Goal: Task Accomplishment & Management: Complete application form

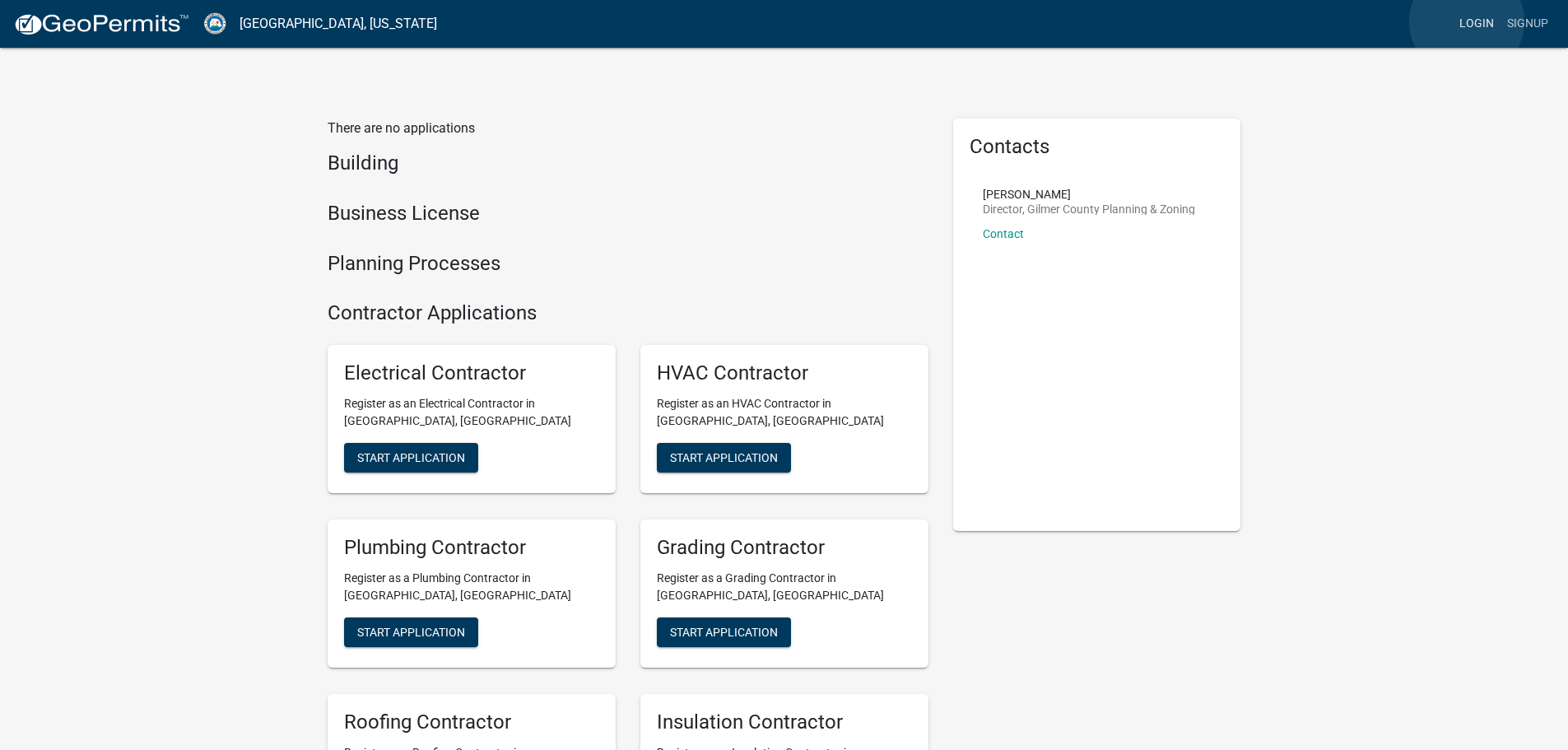
click at [1466, 21] on link "Login" at bounding box center [1477, 24] width 47 height 31
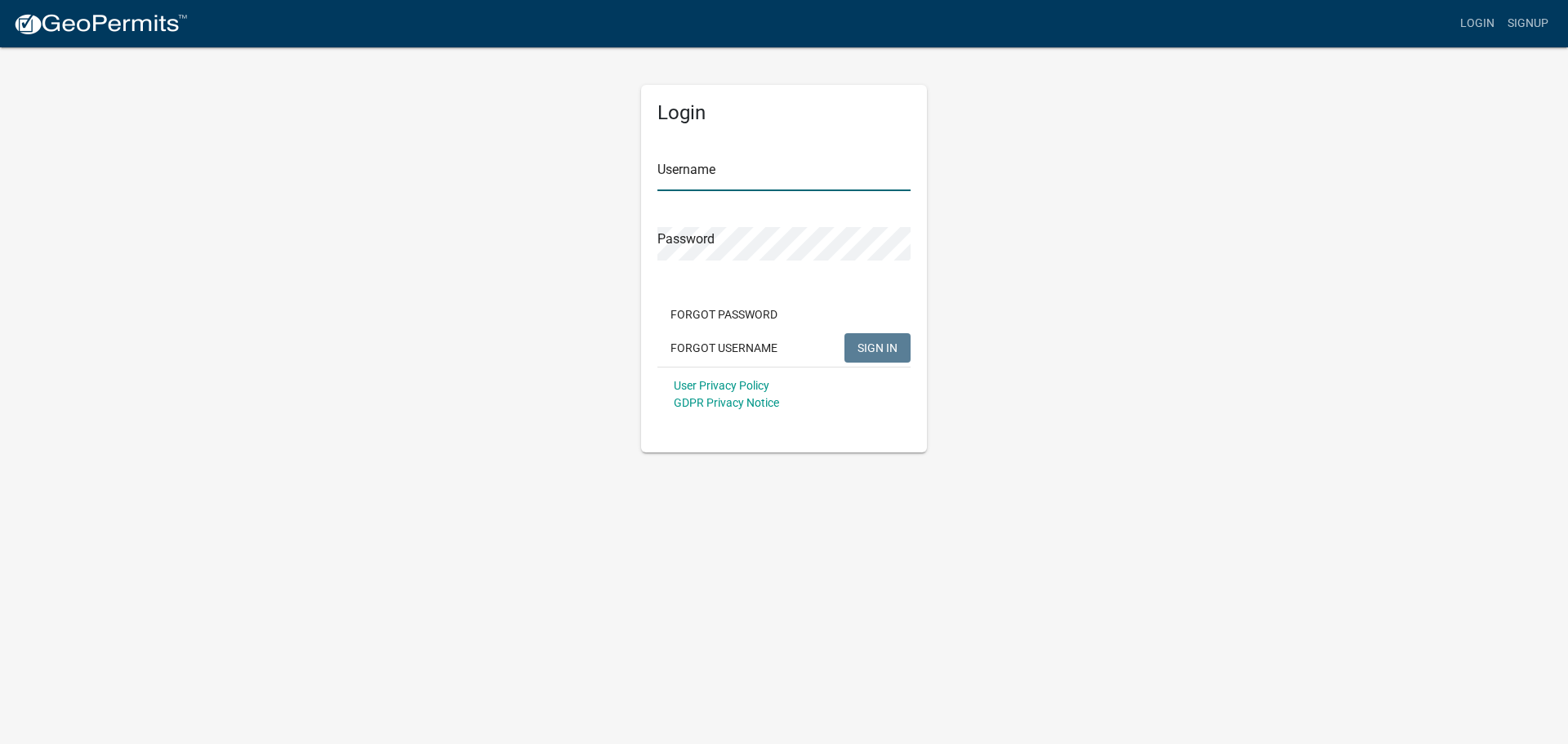
type input "[PERSON_NAME]"
click at [868, 340] on button "SIGN IN" at bounding box center [877, 348] width 66 height 29
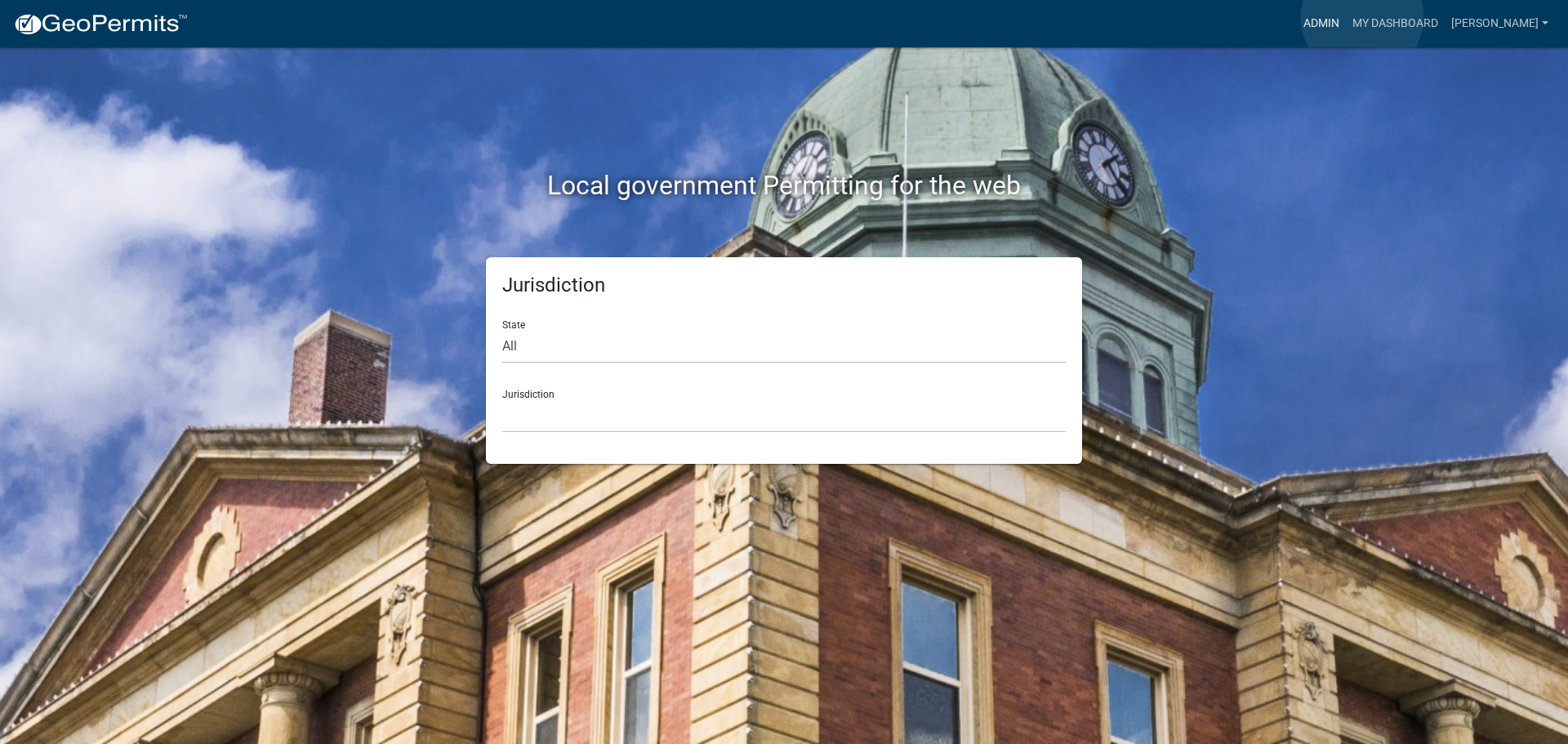
click at [1346, 17] on link "Admin" at bounding box center [1321, 24] width 49 height 31
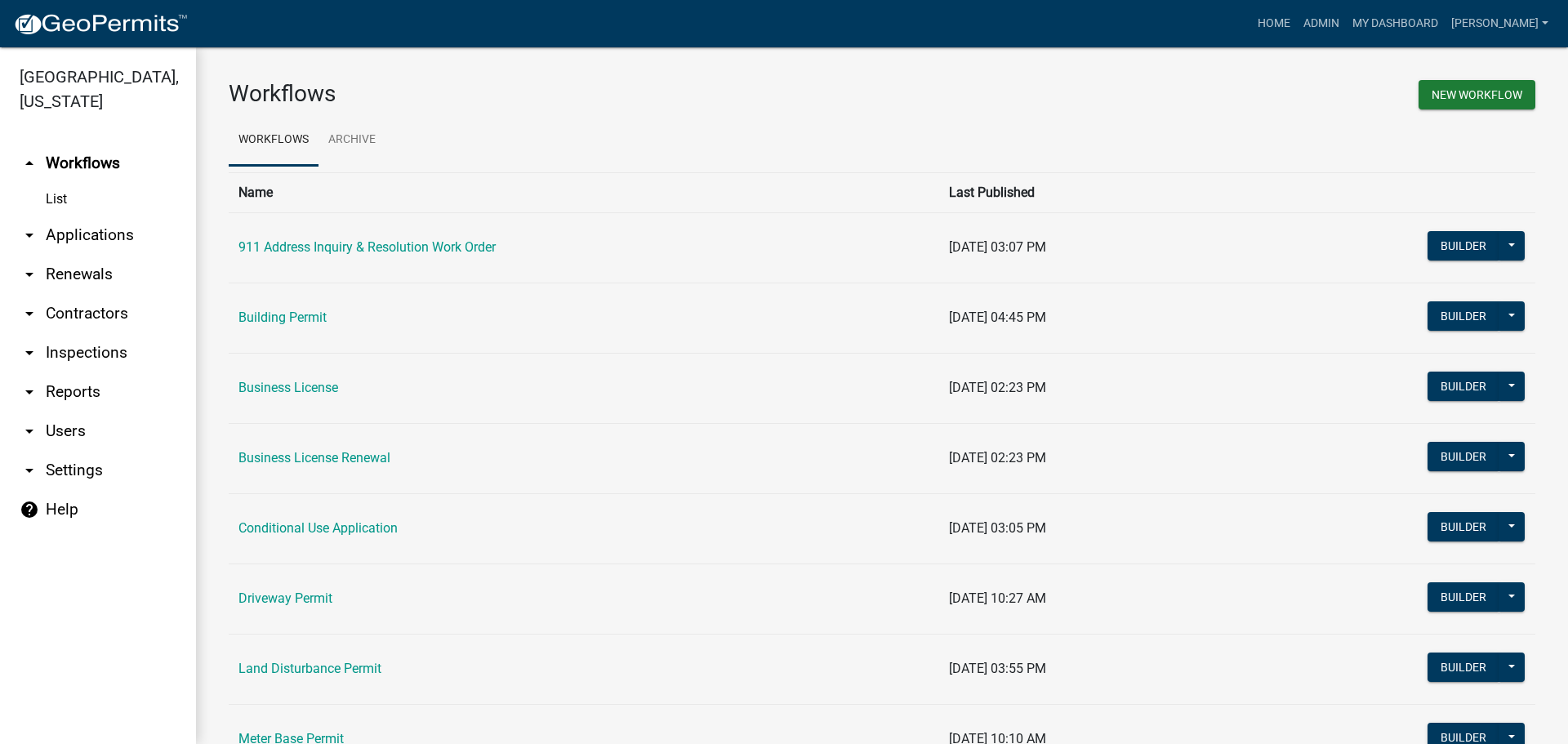
click at [70, 237] on link "arrow_drop_down Applications" at bounding box center [97, 235] width 196 height 39
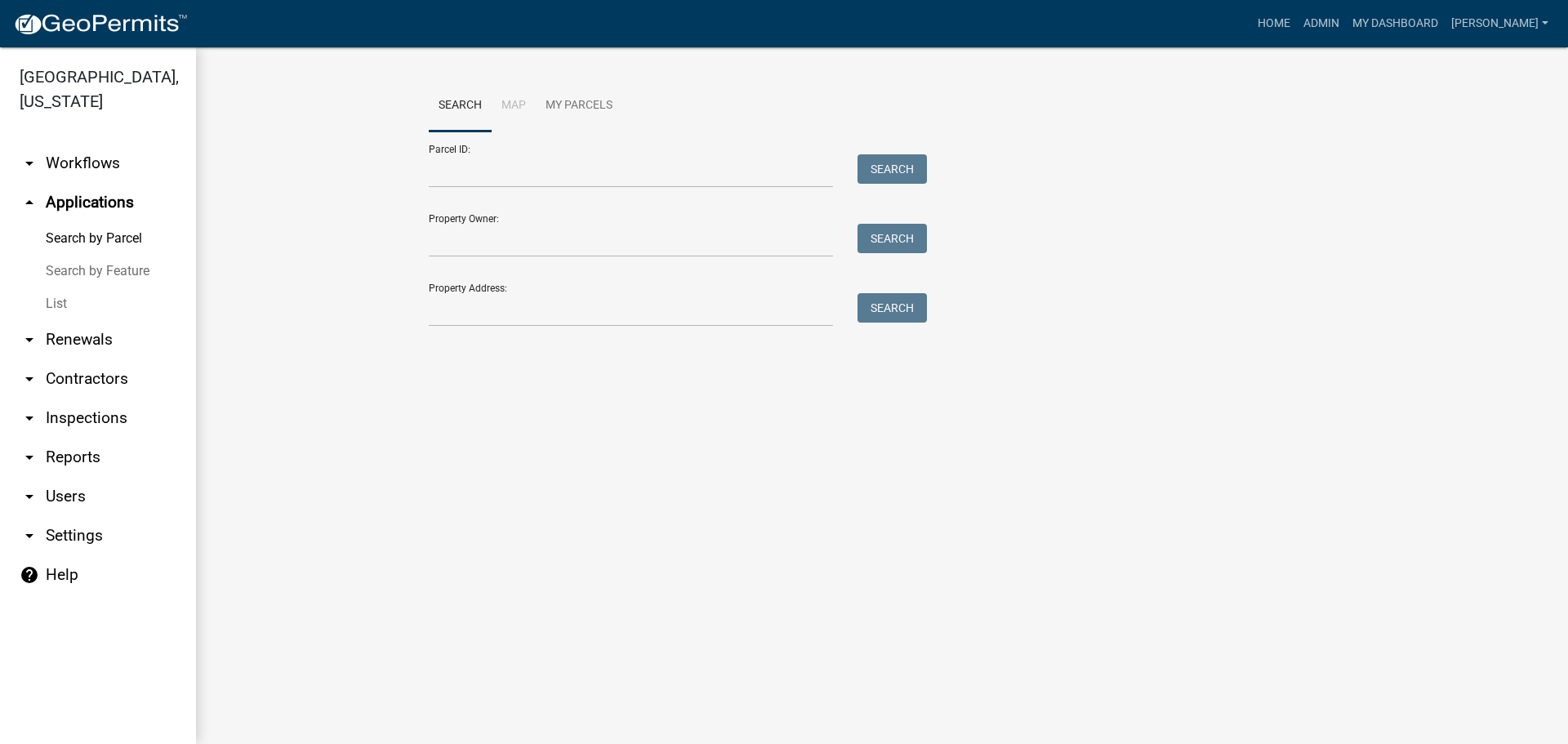
click at [55, 305] on link "List" at bounding box center [97, 303] width 196 height 33
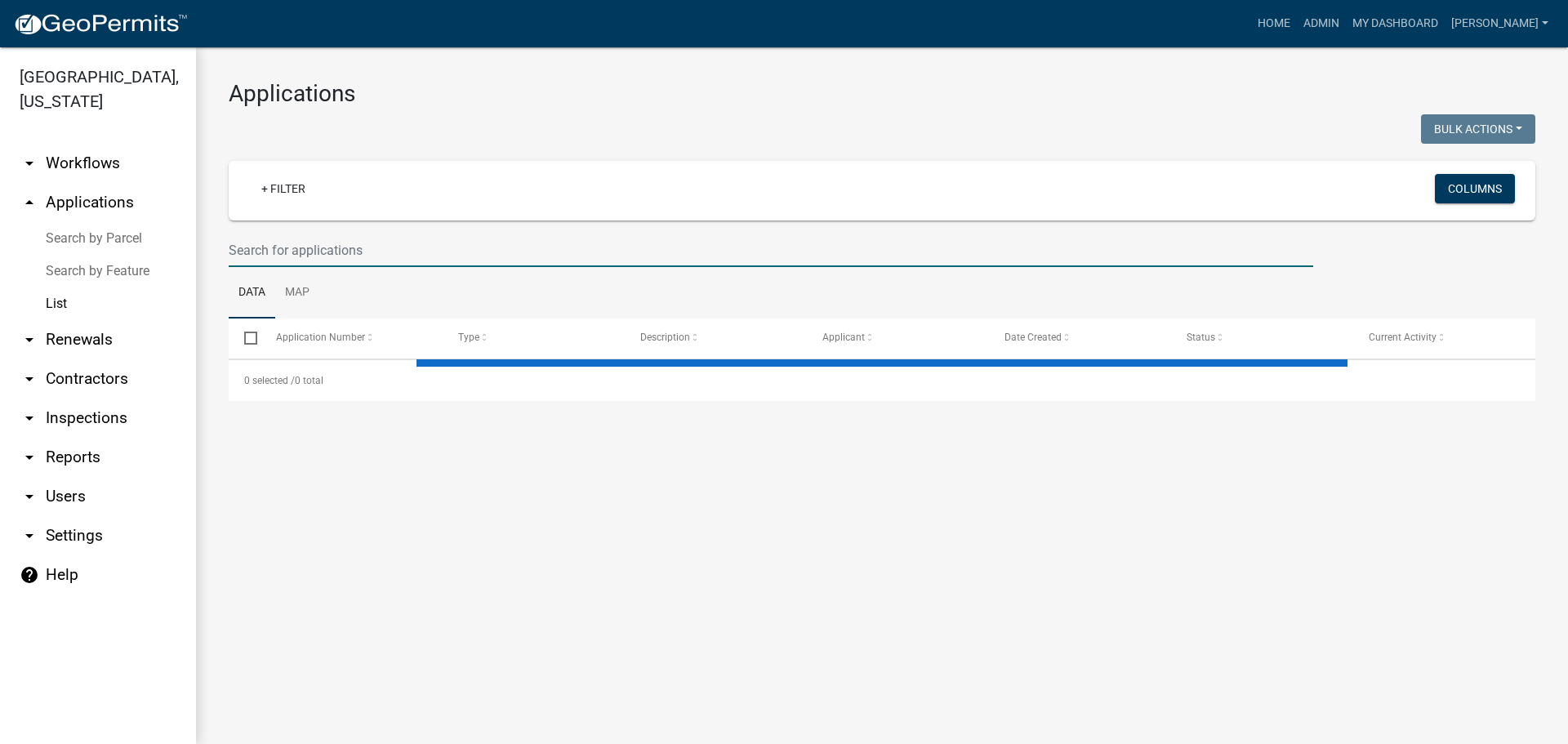
click at [447, 255] on input "text" at bounding box center [771, 250] width 1085 height 34
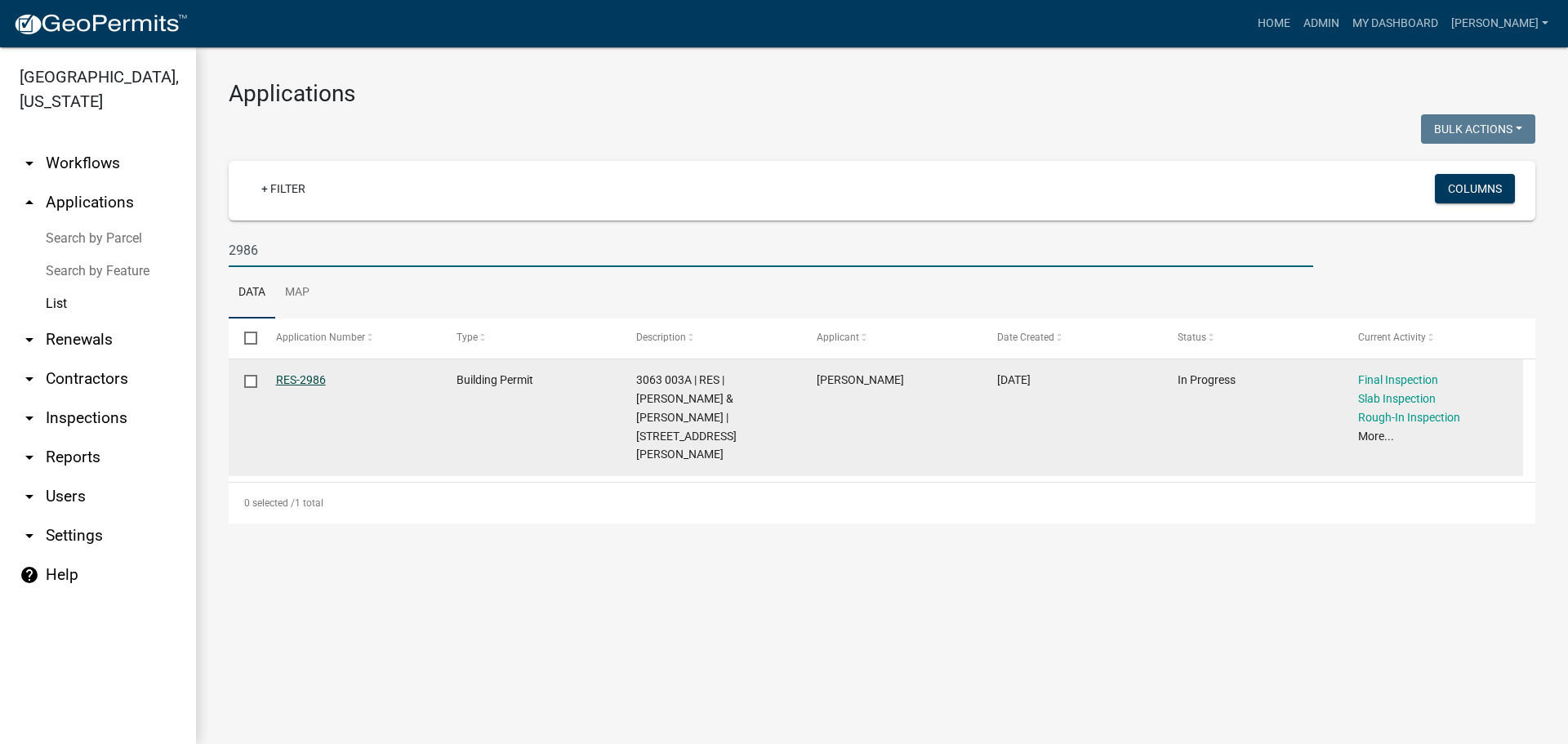
type input "2986"
click at [302, 374] on link "RES-2986" at bounding box center [301, 380] width 50 height 13
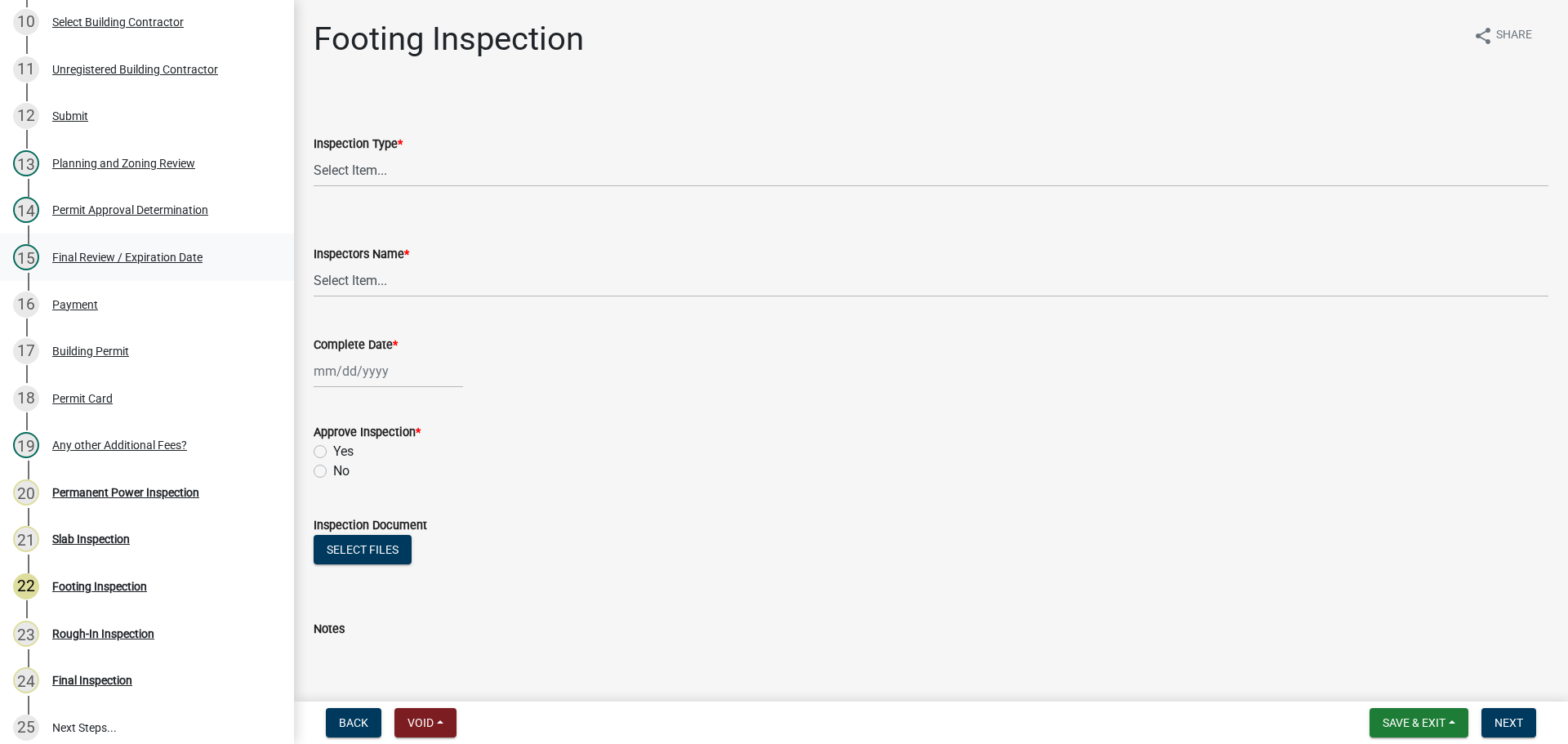
scroll to position [977, 0]
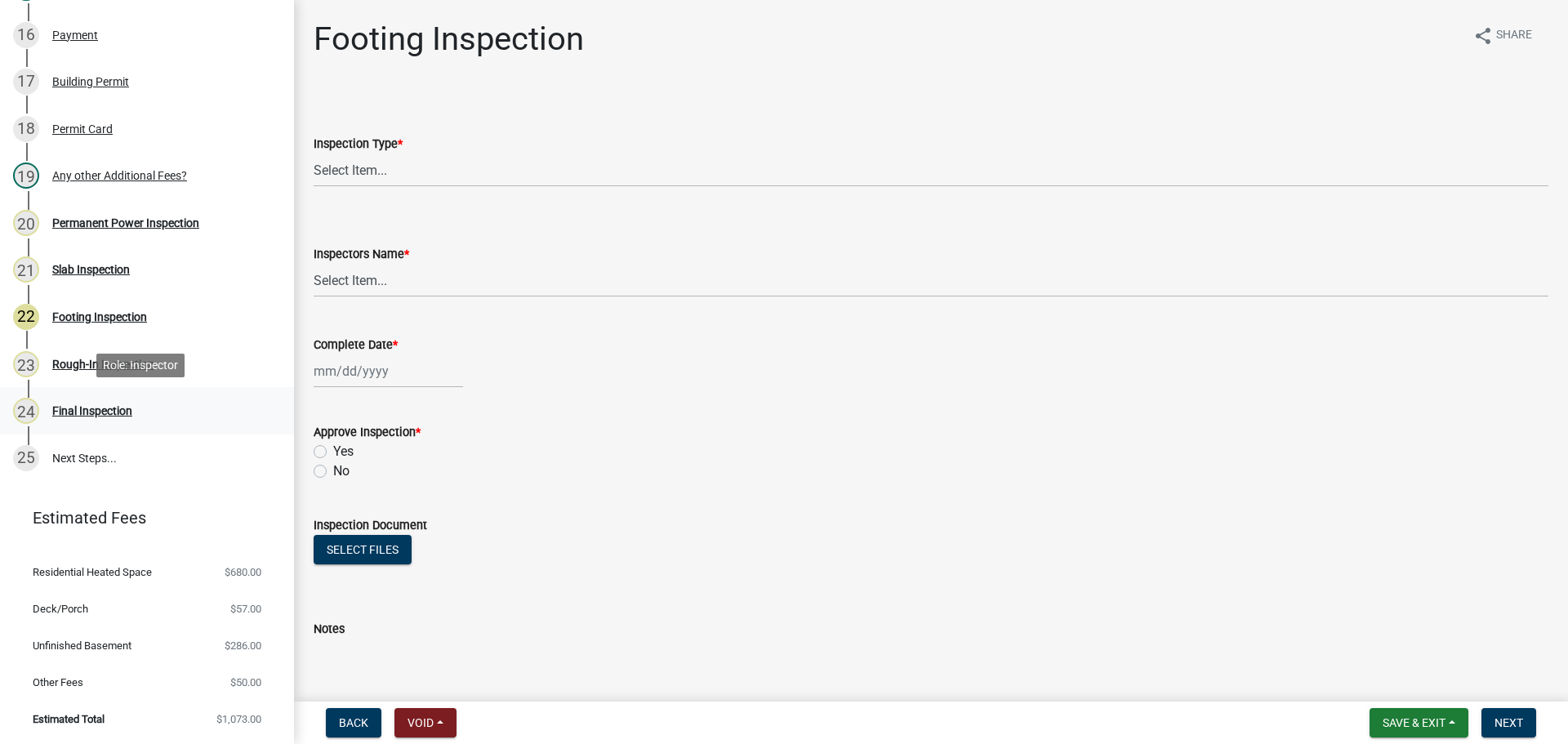
click at [121, 408] on div "Final Inspection" at bounding box center [91, 411] width 80 height 12
click at [380, 180] on select "Select Item... Final" at bounding box center [931, 170] width 1235 height 34
click at [314, 154] on select "Select Item... Final" at bounding box center [931, 170] width 1235 height 34
select select "895eead6-d784-4fdc-a4a3-66a9075c153d"
click at [379, 280] on select "Select Item... [PERSON_NAME] ([PERSON_NAME]) [PERSON_NAME] ([PERSON_NAME]) Engi…" at bounding box center [931, 280] width 1235 height 34
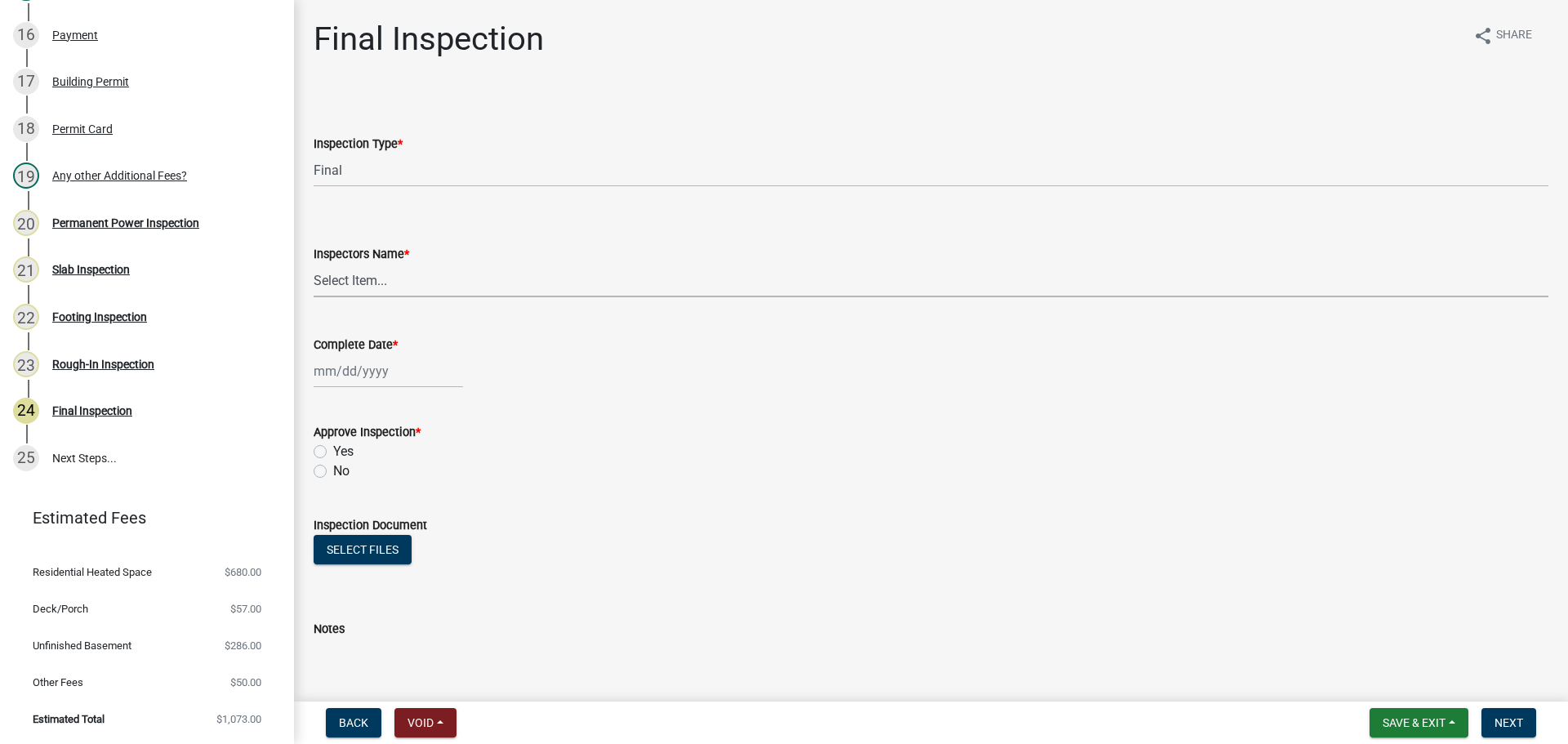
select select "8dfc8809-68b2-4bc3-a0d1-6f7e000e7487"
click at [314, 264] on select "Select Item... [PERSON_NAME] ([PERSON_NAME]) [PERSON_NAME] ([PERSON_NAME]) Engi…" at bounding box center [931, 280] width 1235 height 34
click at [389, 381] on div at bounding box center [389, 371] width 149 height 34
select select "9"
select select "2025"
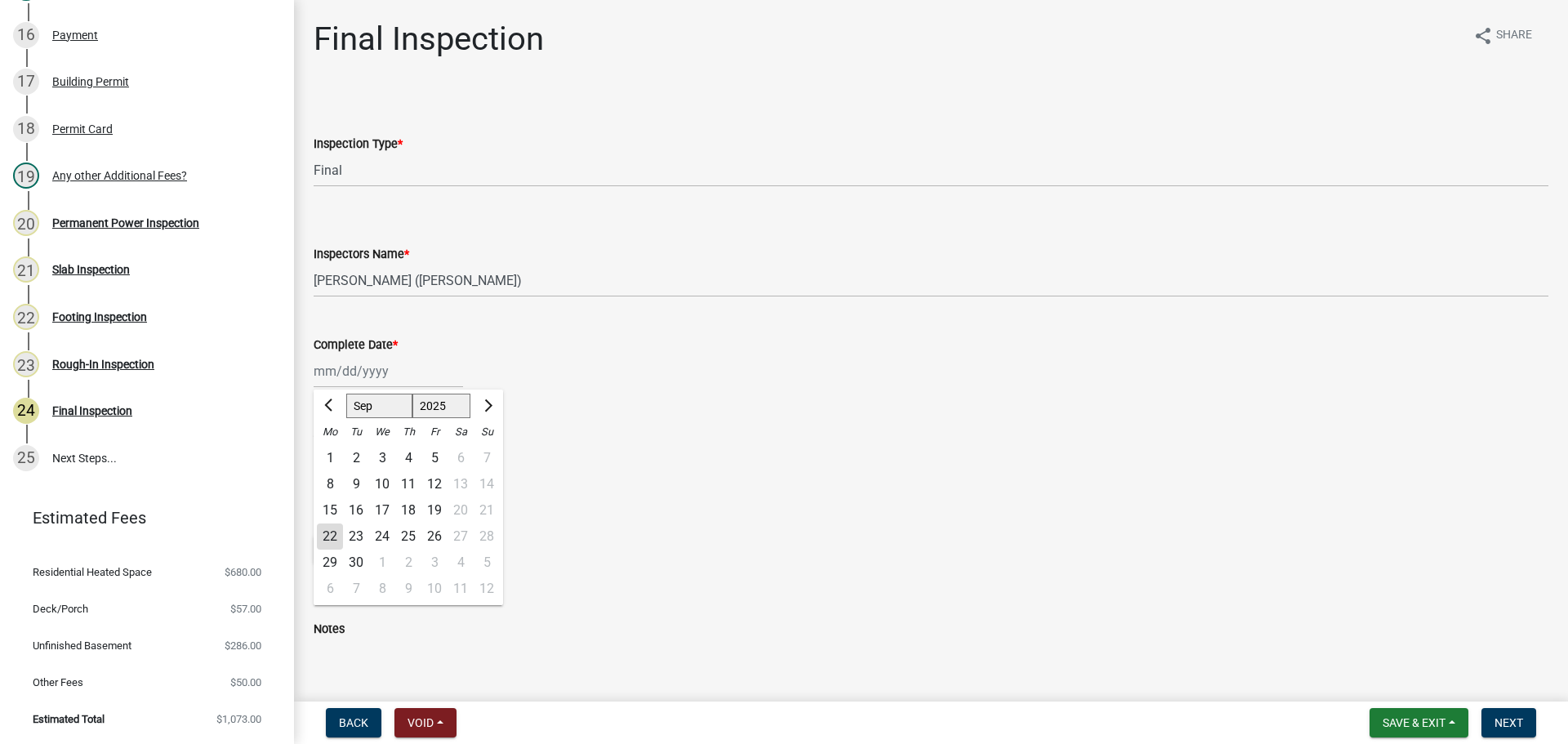
drag, startPoint x: 321, startPoint y: 538, endPoint x: 350, endPoint y: 538, distance: 29.0
click at [321, 538] on div "22" at bounding box center [329, 536] width 26 height 26
type input "[DATE]"
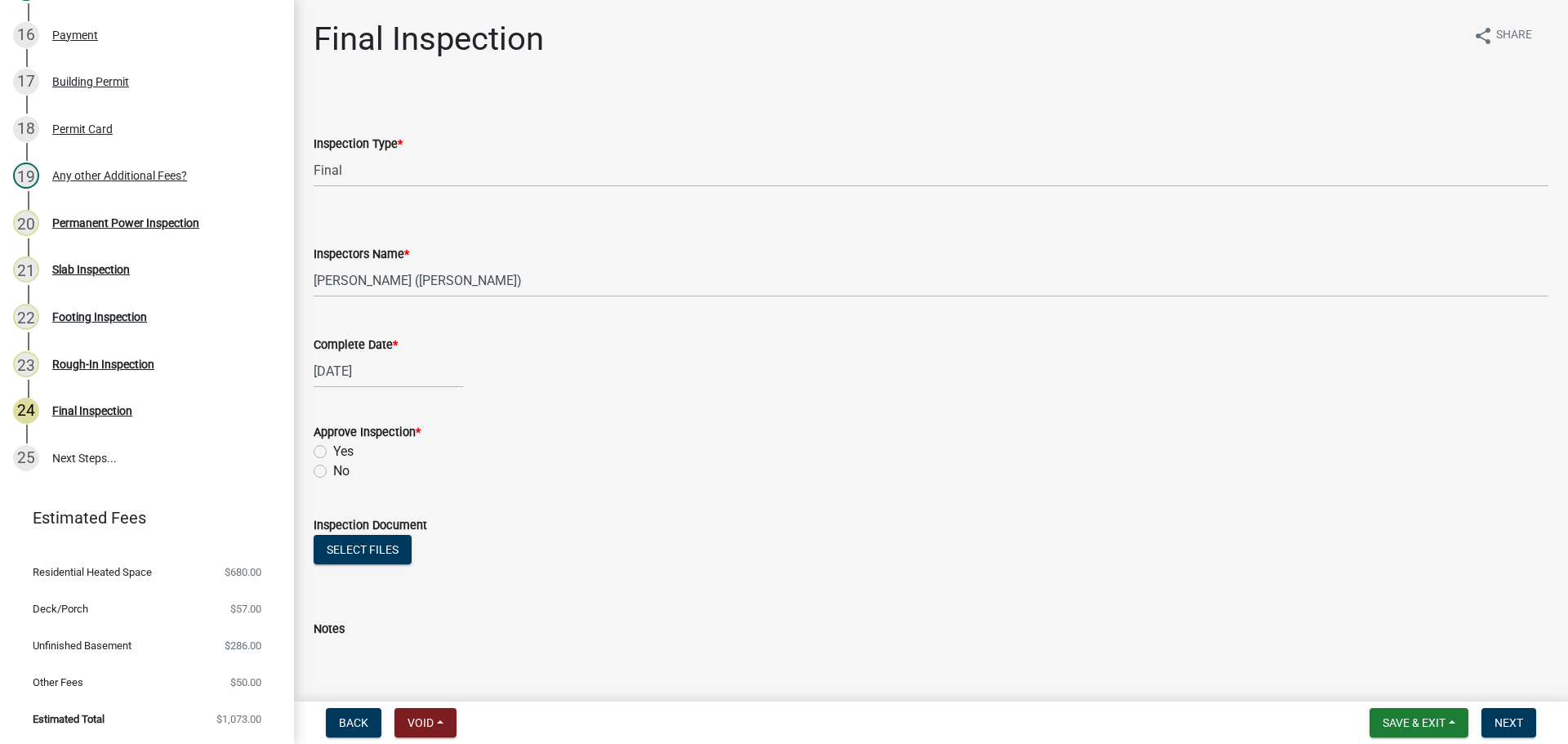
click at [333, 451] on label "Yes" at bounding box center [343, 451] width 20 height 19
click at [333, 451] on input "Yes" at bounding box center [338, 447] width 11 height 11
radio input "true"
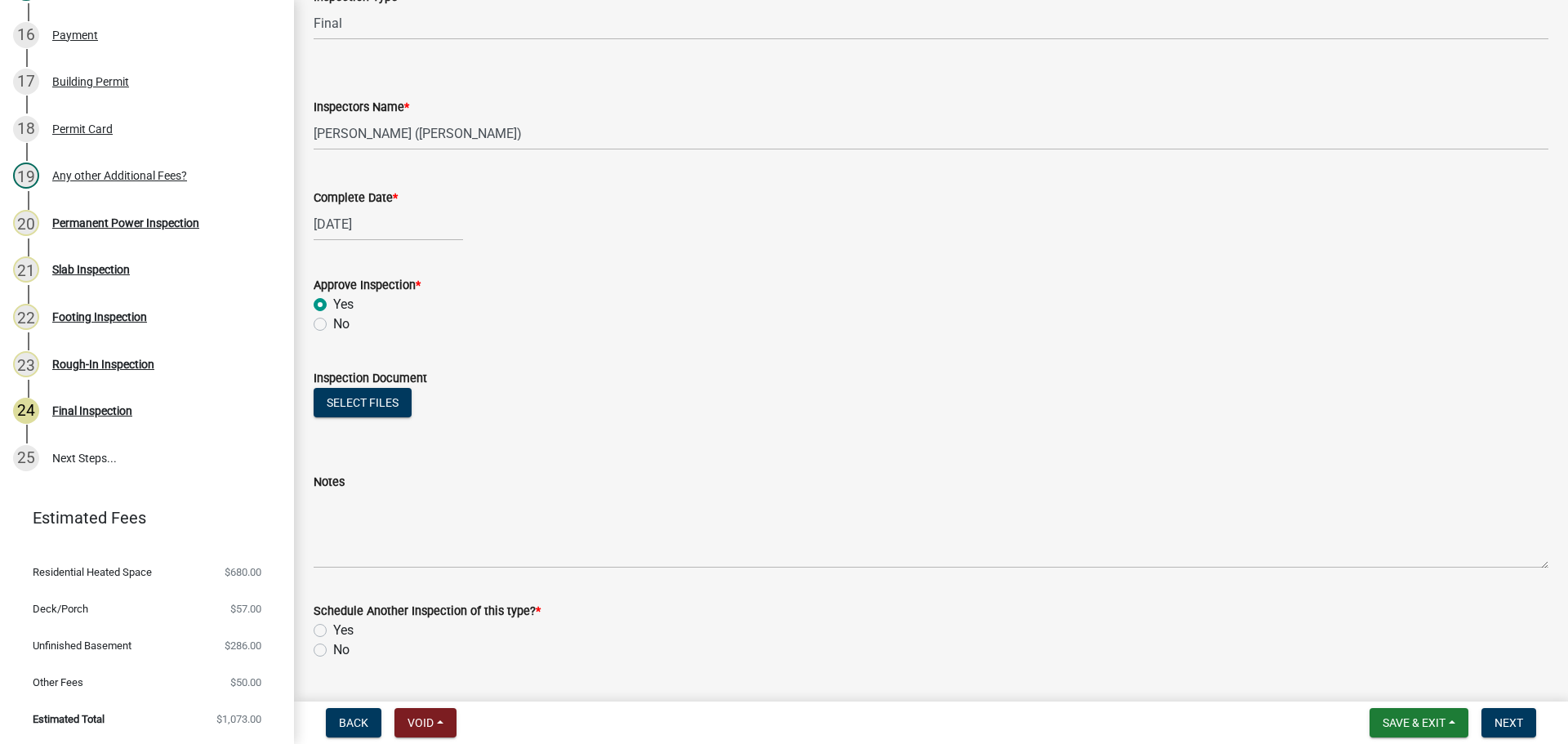
scroll to position [264, 0]
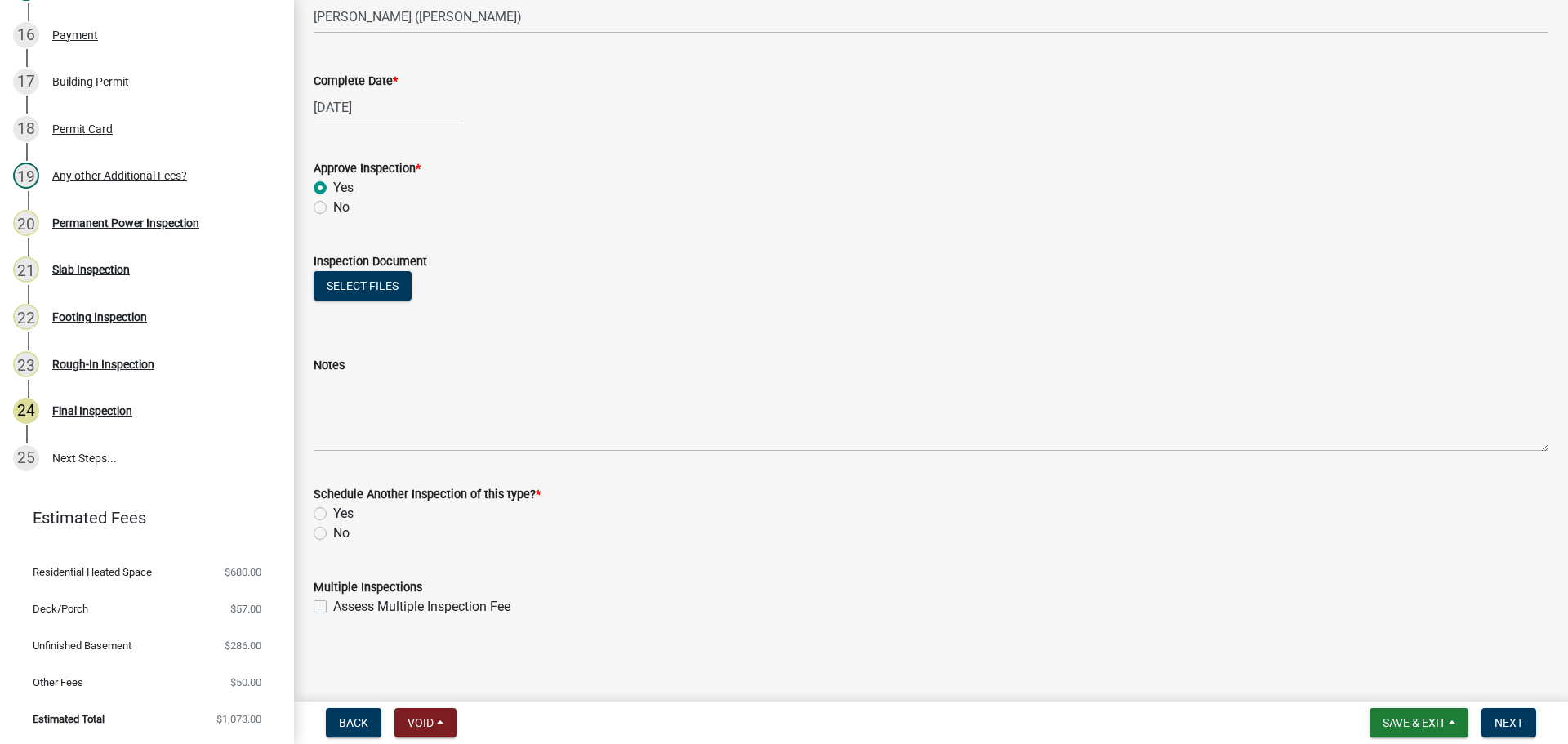
drag, startPoint x: 321, startPoint y: 527, endPoint x: 504, endPoint y: 548, distance: 184.2
click at [333, 527] on label "No" at bounding box center [341, 532] width 16 height 19
click at [333, 527] on input "No" at bounding box center [338, 528] width 11 height 11
radio input "true"
click at [1520, 717] on span "Next" at bounding box center [1508, 723] width 29 height 13
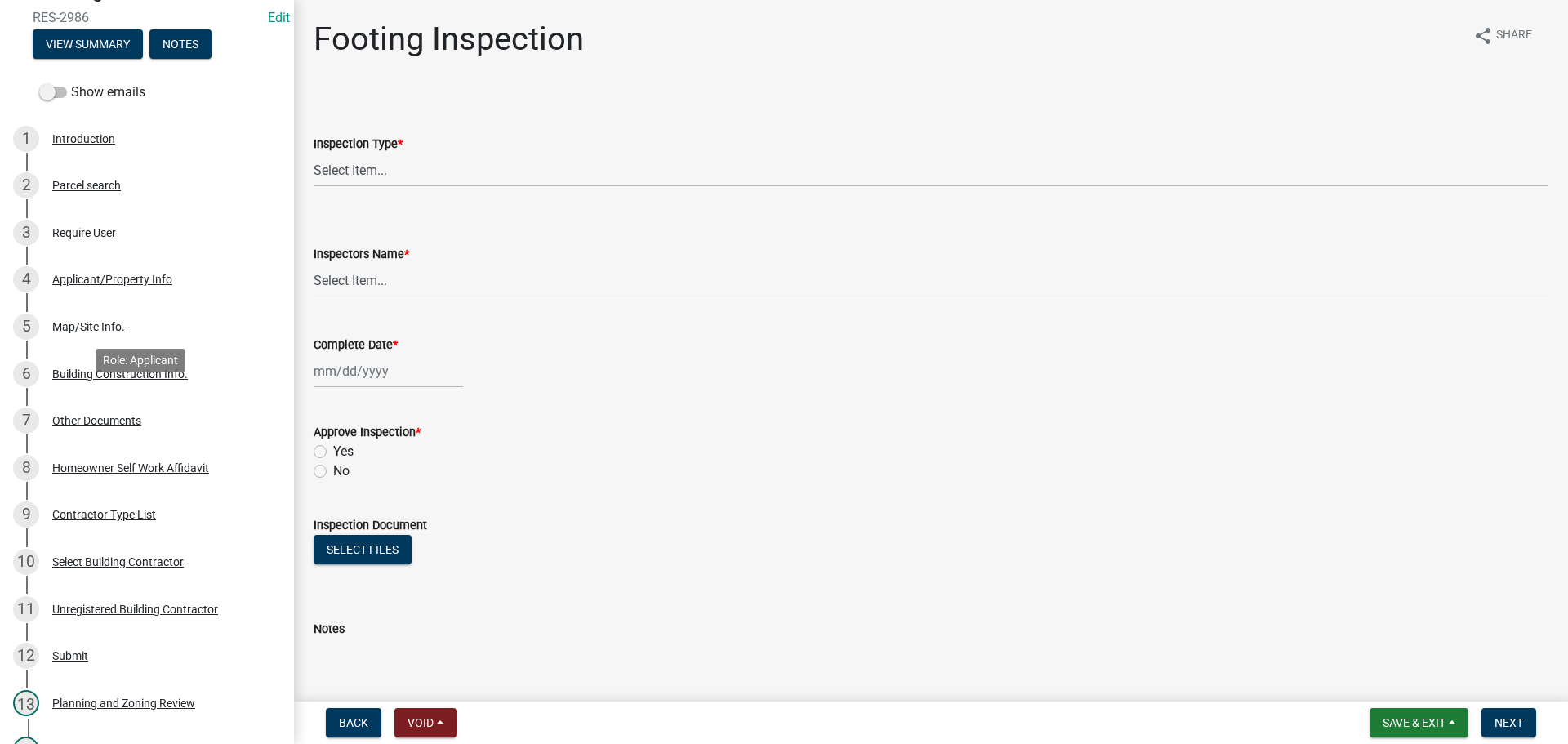
scroll to position [0, 0]
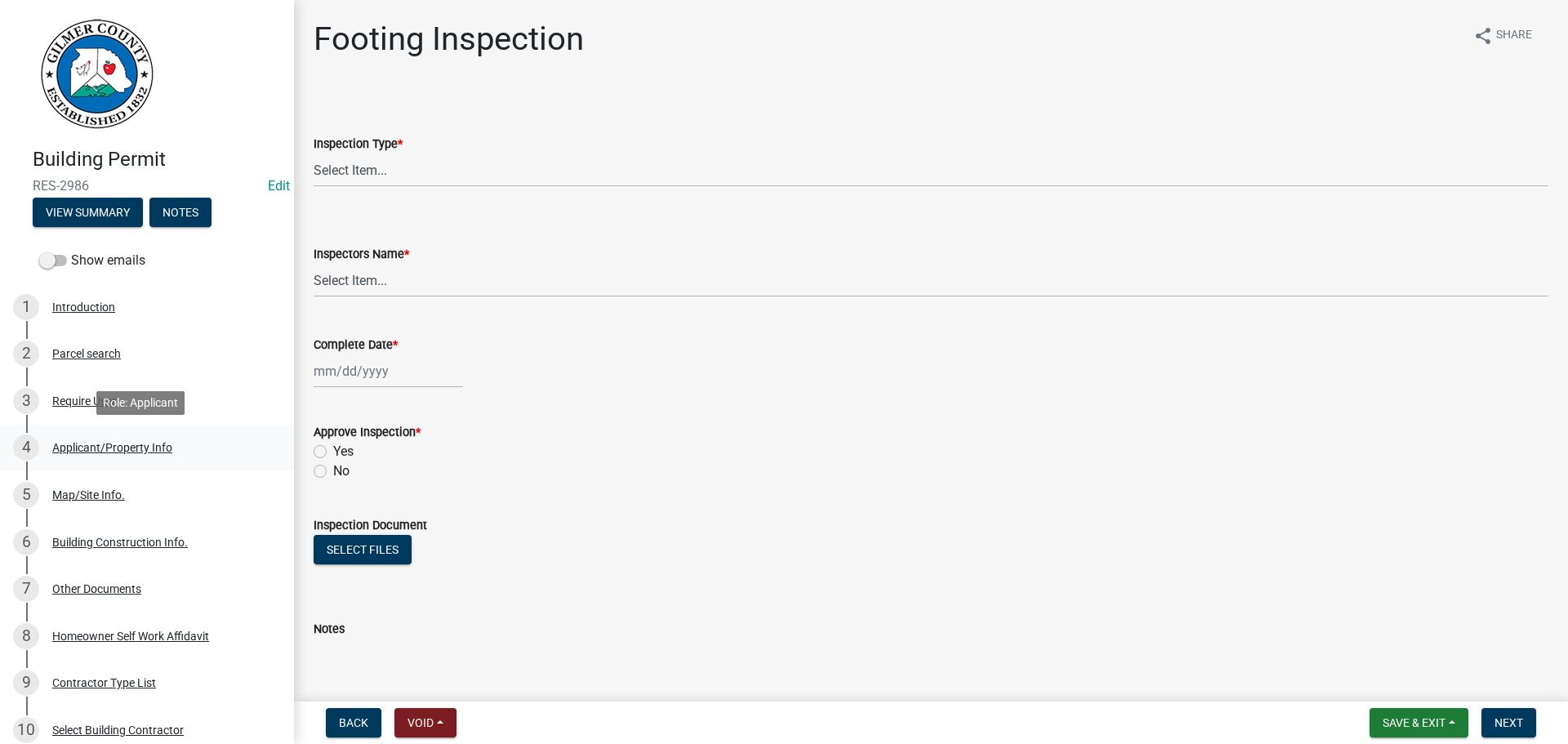
click at [146, 442] on div "Applicant/Property Info" at bounding box center [112, 448] width 120 height 12
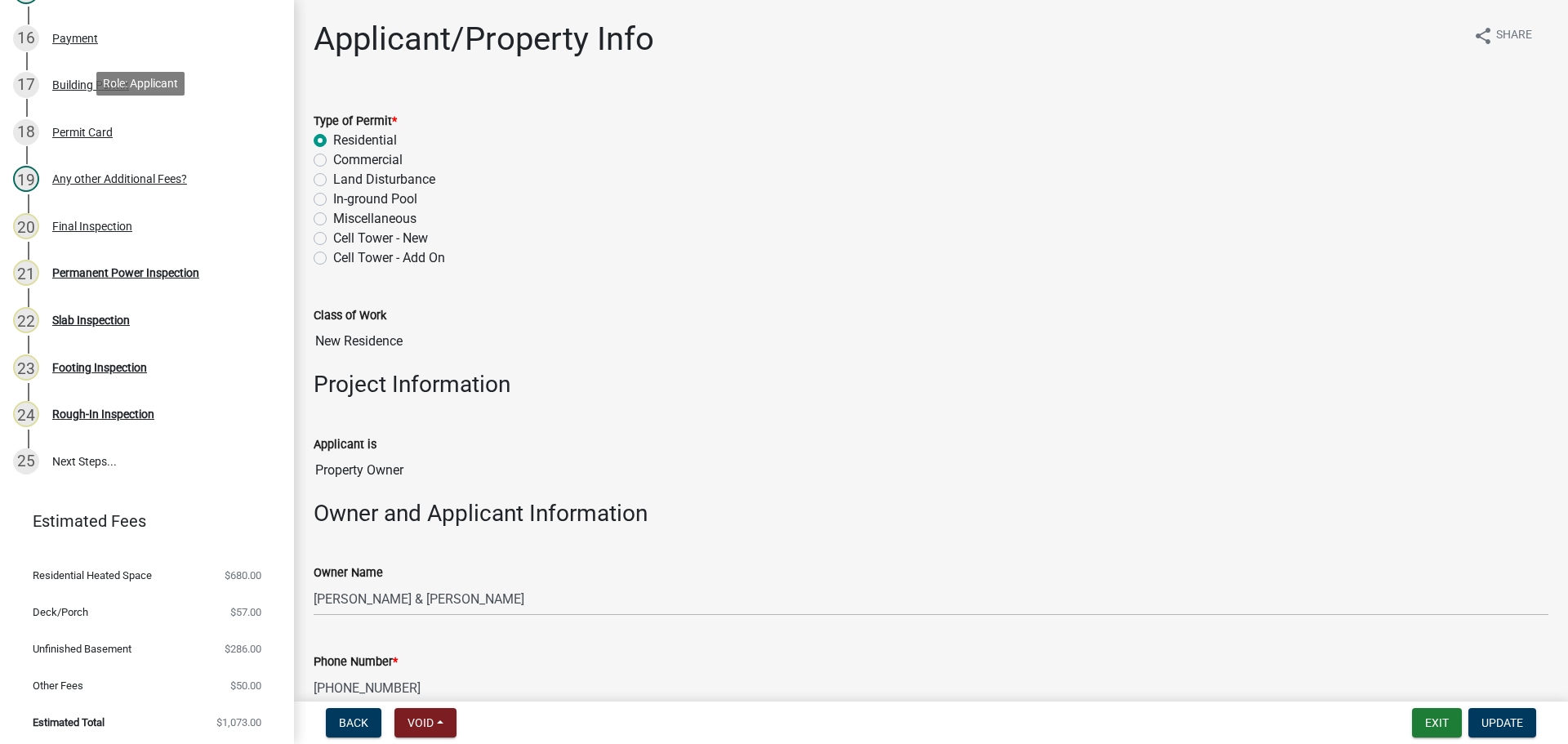
scroll to position [977, 0]
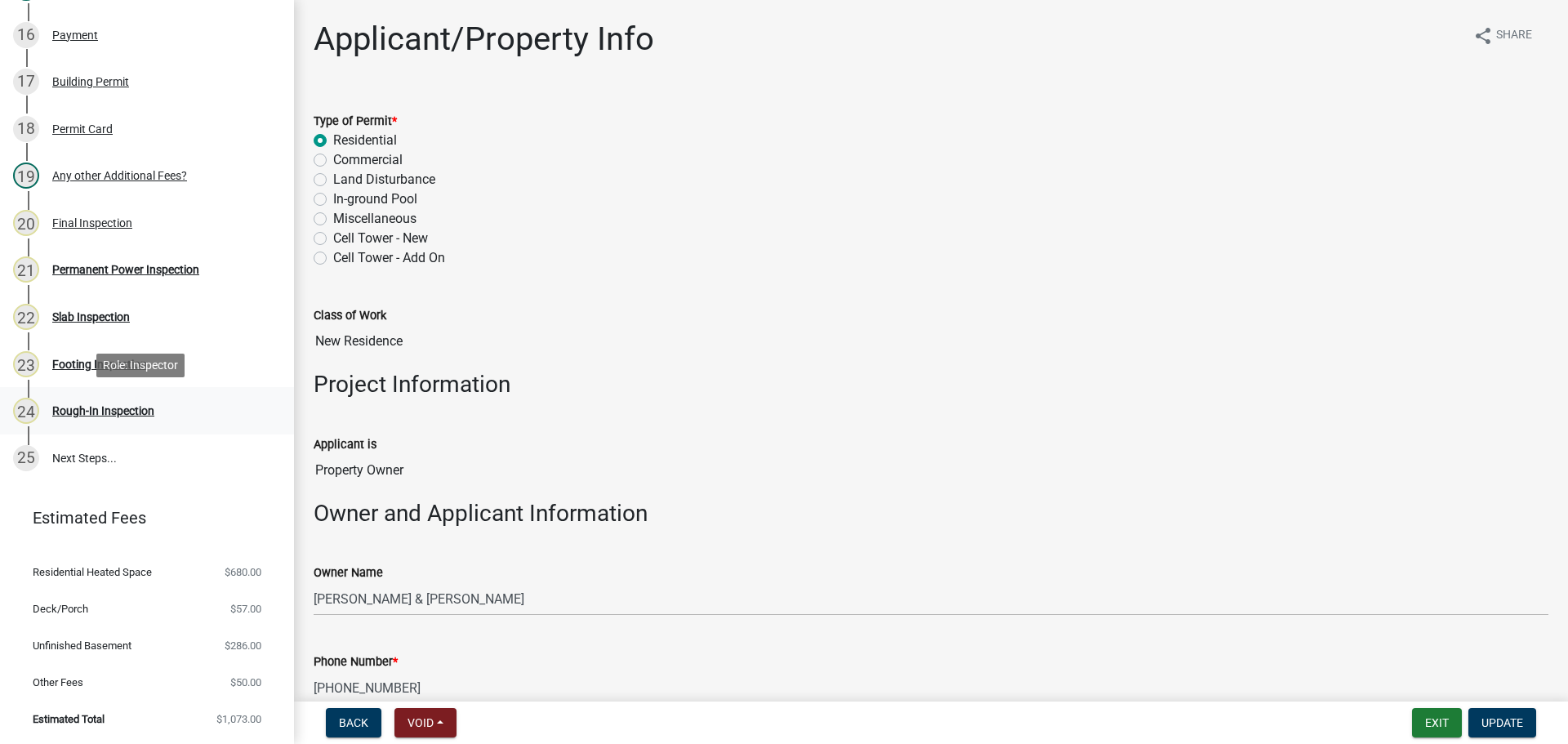
click at [111, 410] on div "Rough-In Inspection" at bounding box center [103, 411] width 102 height 12
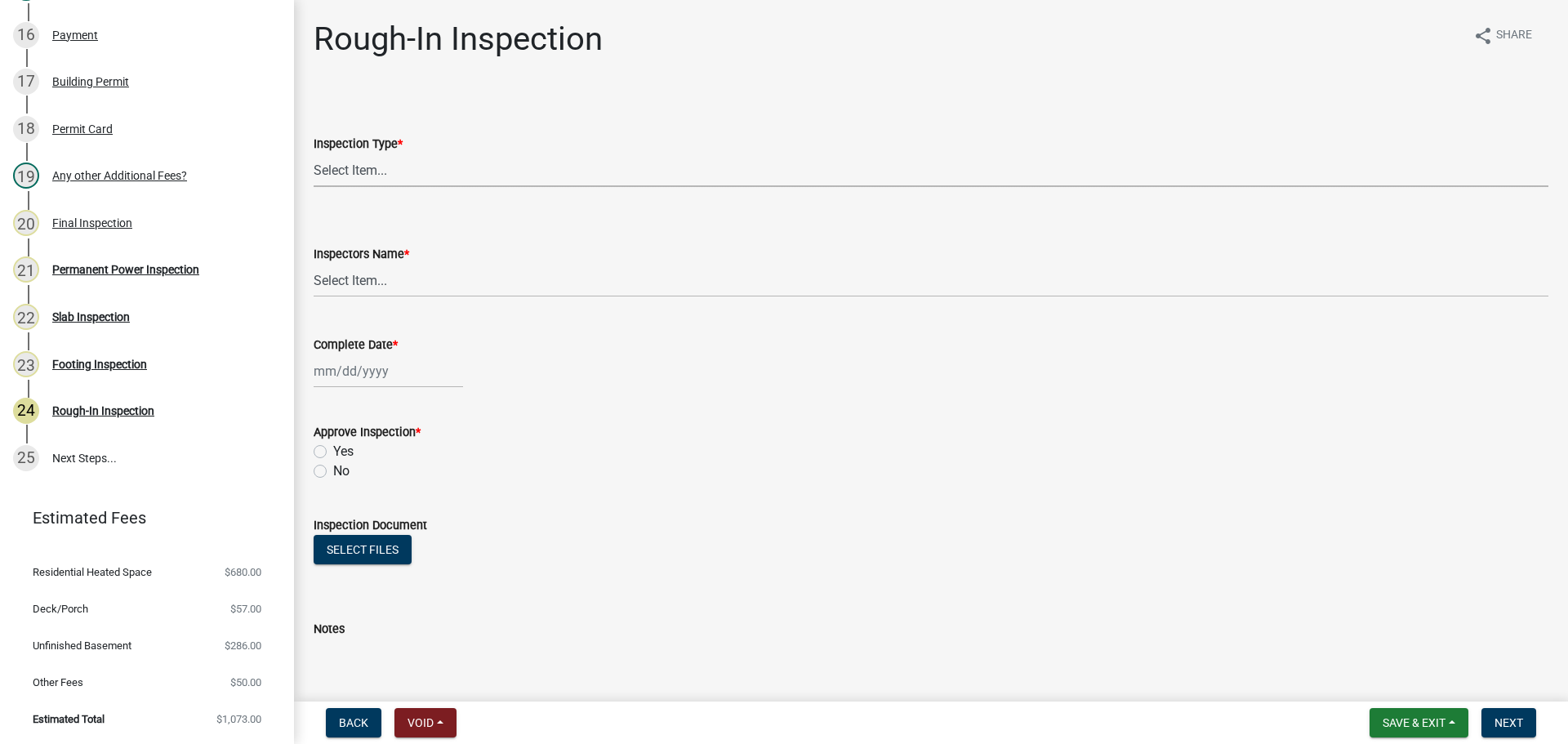
drag, startPoint x: 400, startPoint y: 164, endPoint x: 398, endPoint y: 175, distance: 11.2
click at [400, 164] on select "Select Item... Rough-In" at bounding box center [931, 170] width 1235 height 34
click at [314, 154] on select "Select Item... Rough-In" at bounding box center [931, 170] width 1235 height 34
select select "c2274688-245b-4474-aeed-1009256ef604"
drag, startPoint x: 370, startPoint y: 281, endPoint x: 370, endPoint y: 291, distance: 10.0
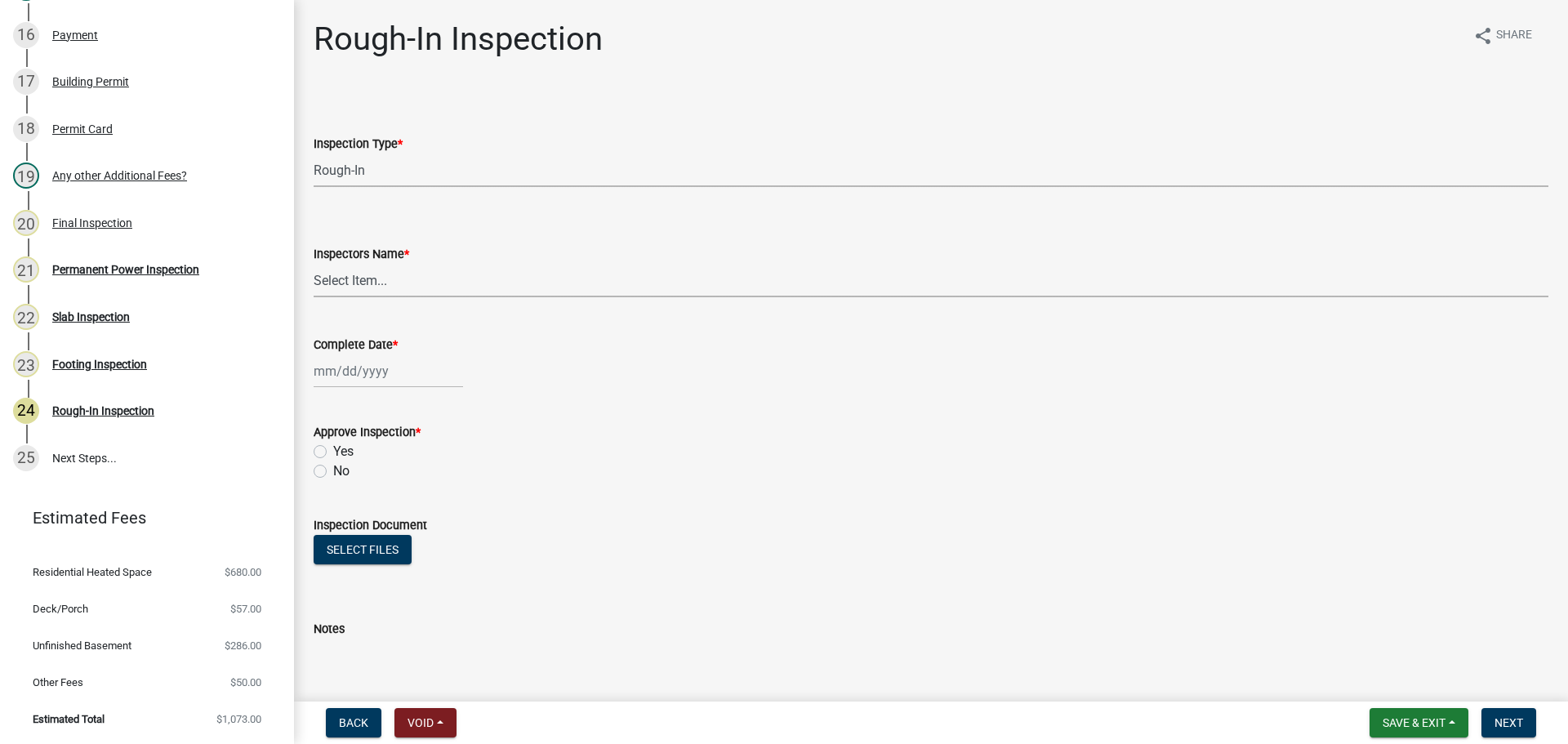
click at [370, 281] on select "Select Item... [PERSON_NAME] ([PERSON_NAME]) [PERSON_NAME] ([PERSON_NAME]) Engi…" at bounding box center [931, 280] width 1235 height 34
select select "8dfc8809-68b2-4bc3-a0d1-6f7e000e7487"
click at [314, 264] on select "Select Item... [PERSON_NAME] ([PERSON_NAME]) [PERSON_NAME] ([PERSON_NAME]) Engi…" at bounding box center [931, 280] width 1235 height 34
click at [368, 375] on div at bounding box center [389, 371] width 149 height 34
select select "9"
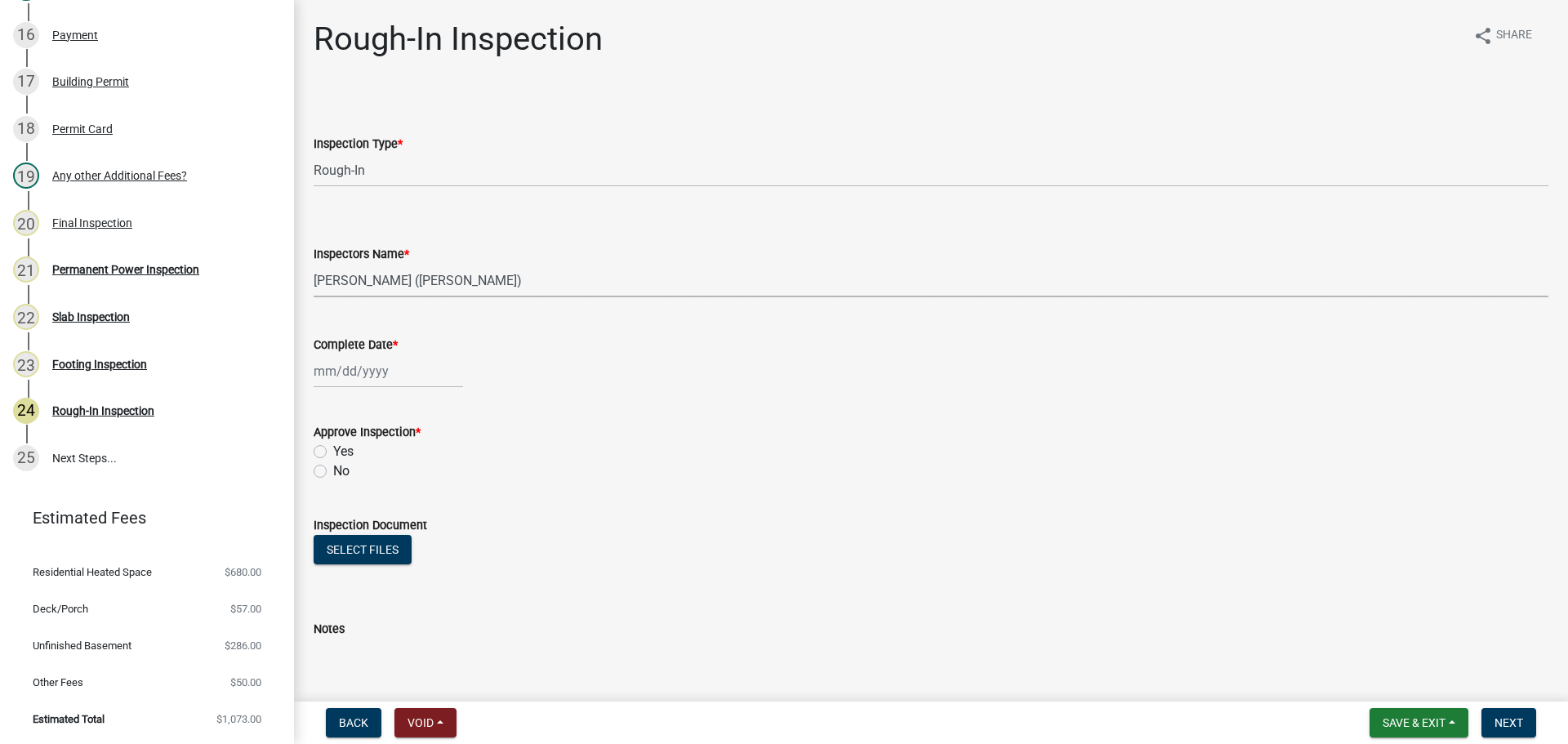
select select "2025"
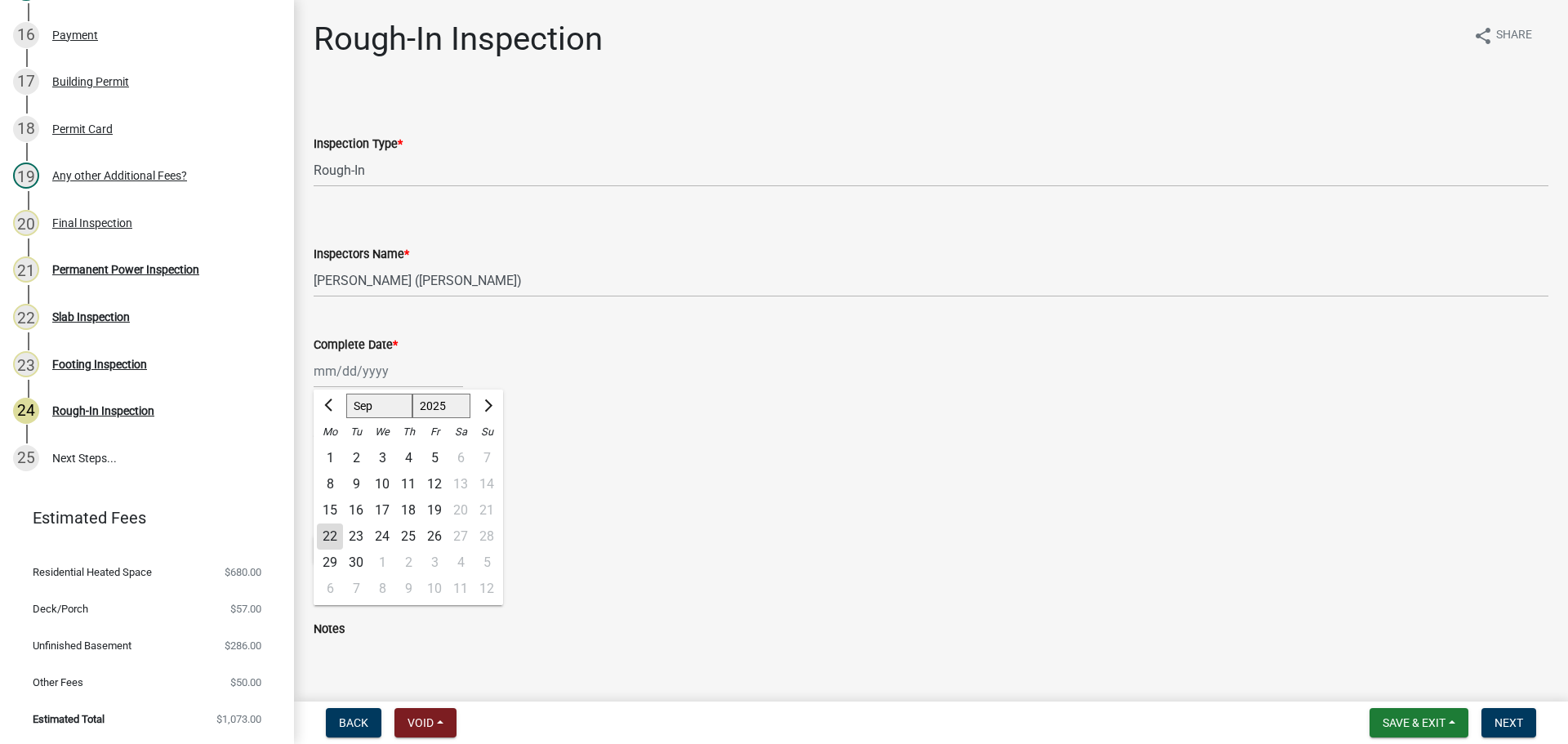
click at [353, 505] on div "16" at bounding box center [356, 510] width 26 height 26
type input "[DATE]"
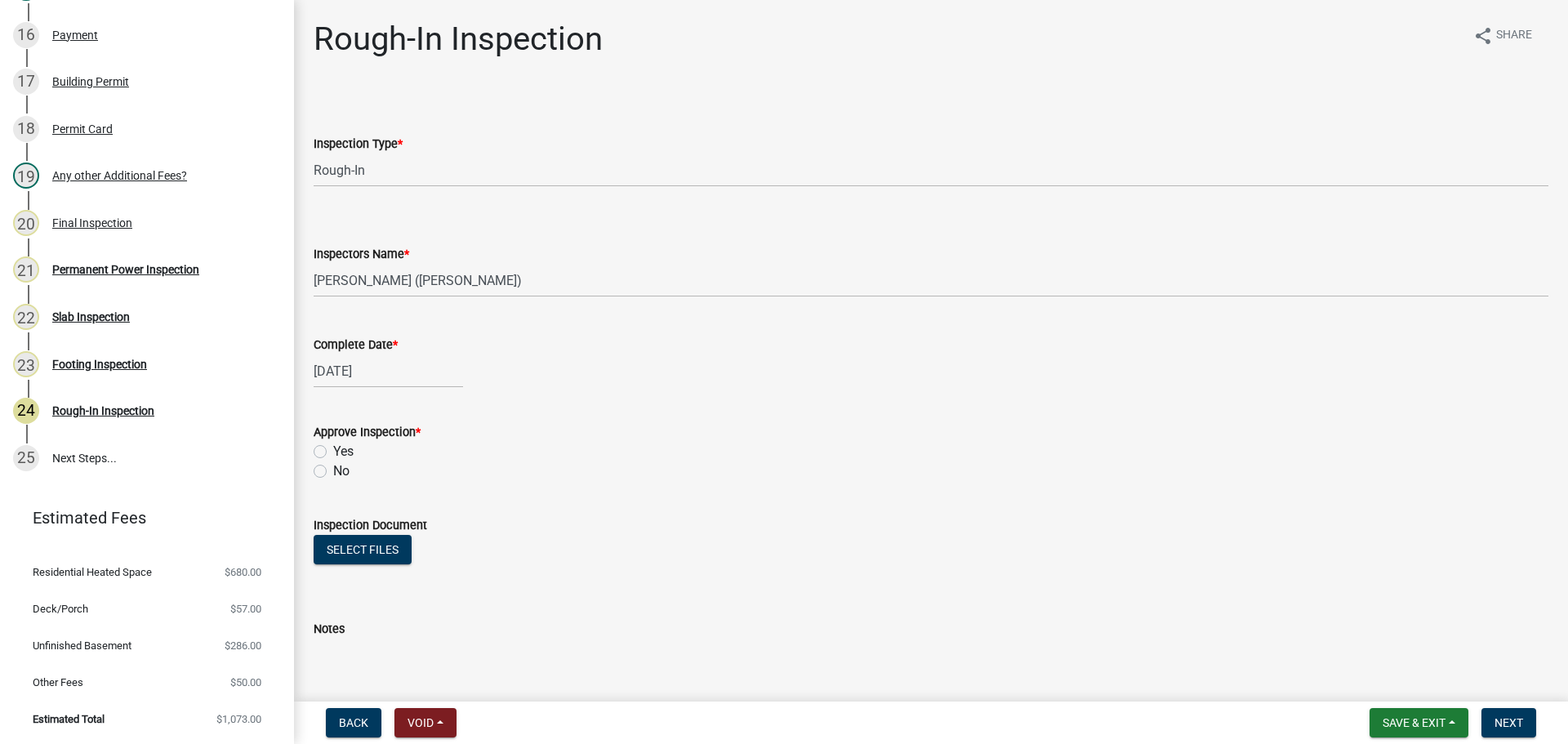
click at [333, 454] on label "Yes" at bounding box center [343, 451] width 20 height 19
click at [333, 453] on input "Yes" at bounding box center [338, 447] width 11 height 11
radio input "true"
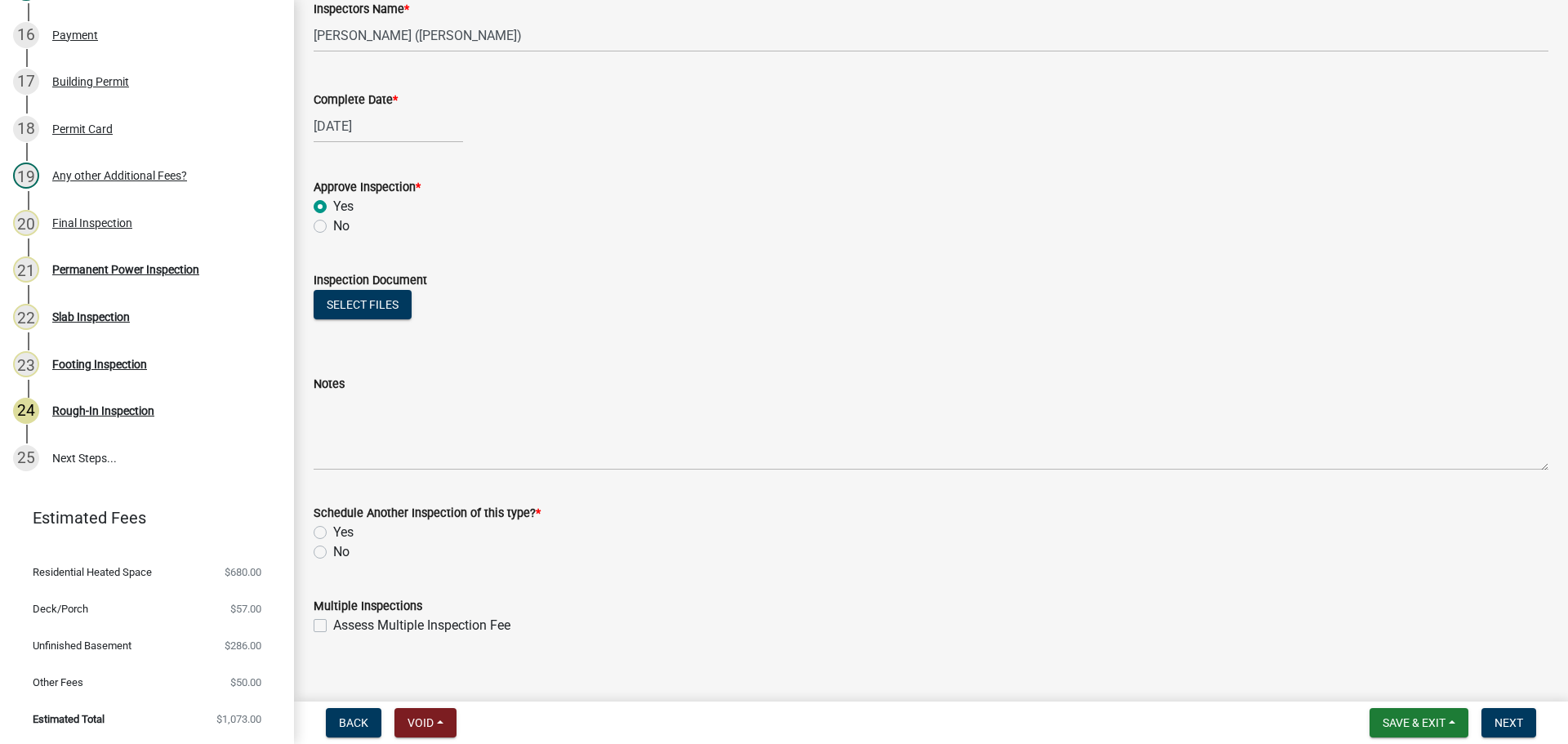
drag, startPoint x: 319, startPoint y: 553, endPoint x: 625, endPoint y: 493, distance: 311.8
click at [333, 553] on label "No" at bounding box center [341, 552] width 16 height 19
click at [333, 553] on input "No" at bounding box center [338, 548] width 11 height 11
radio input "true"
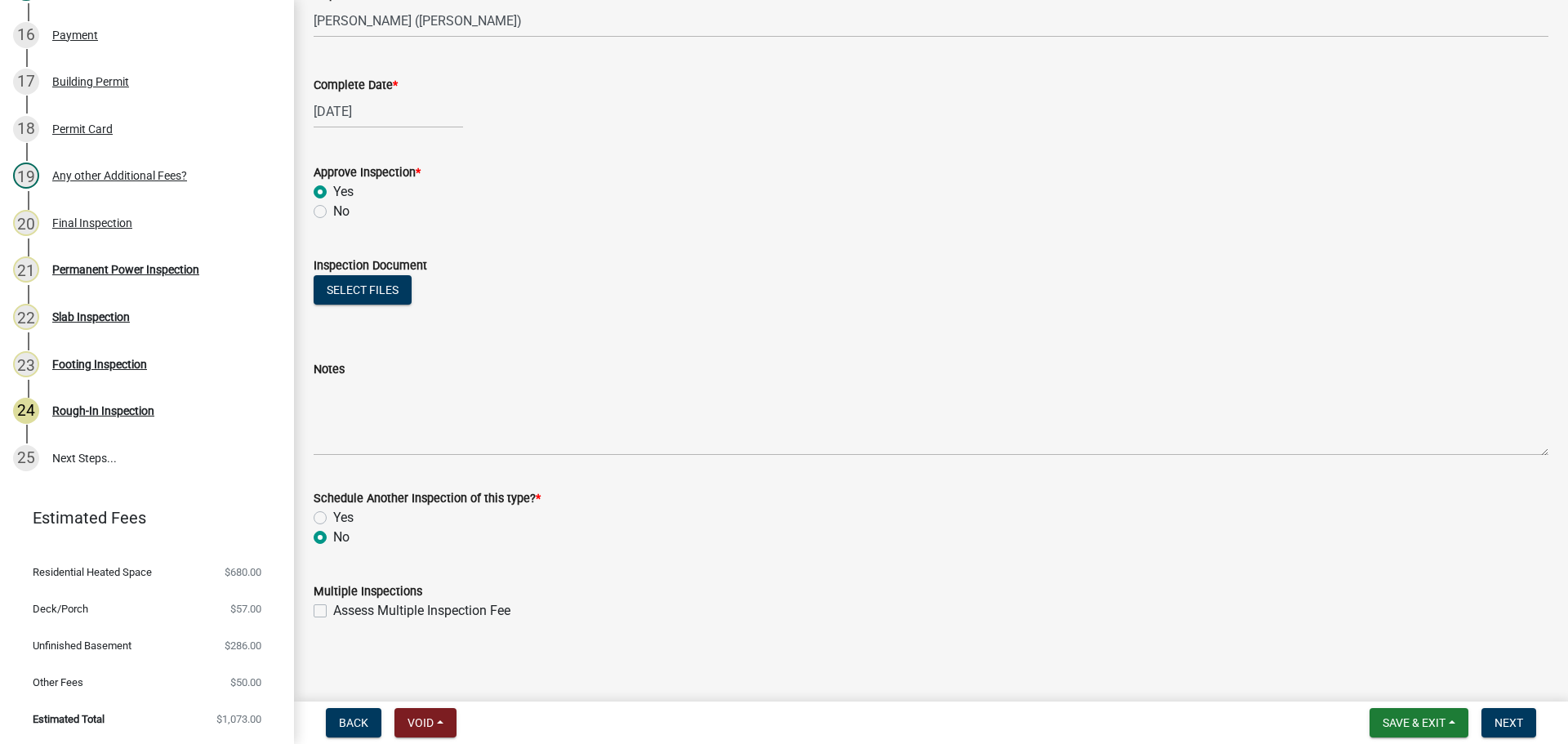
scroll to position [264, 0]
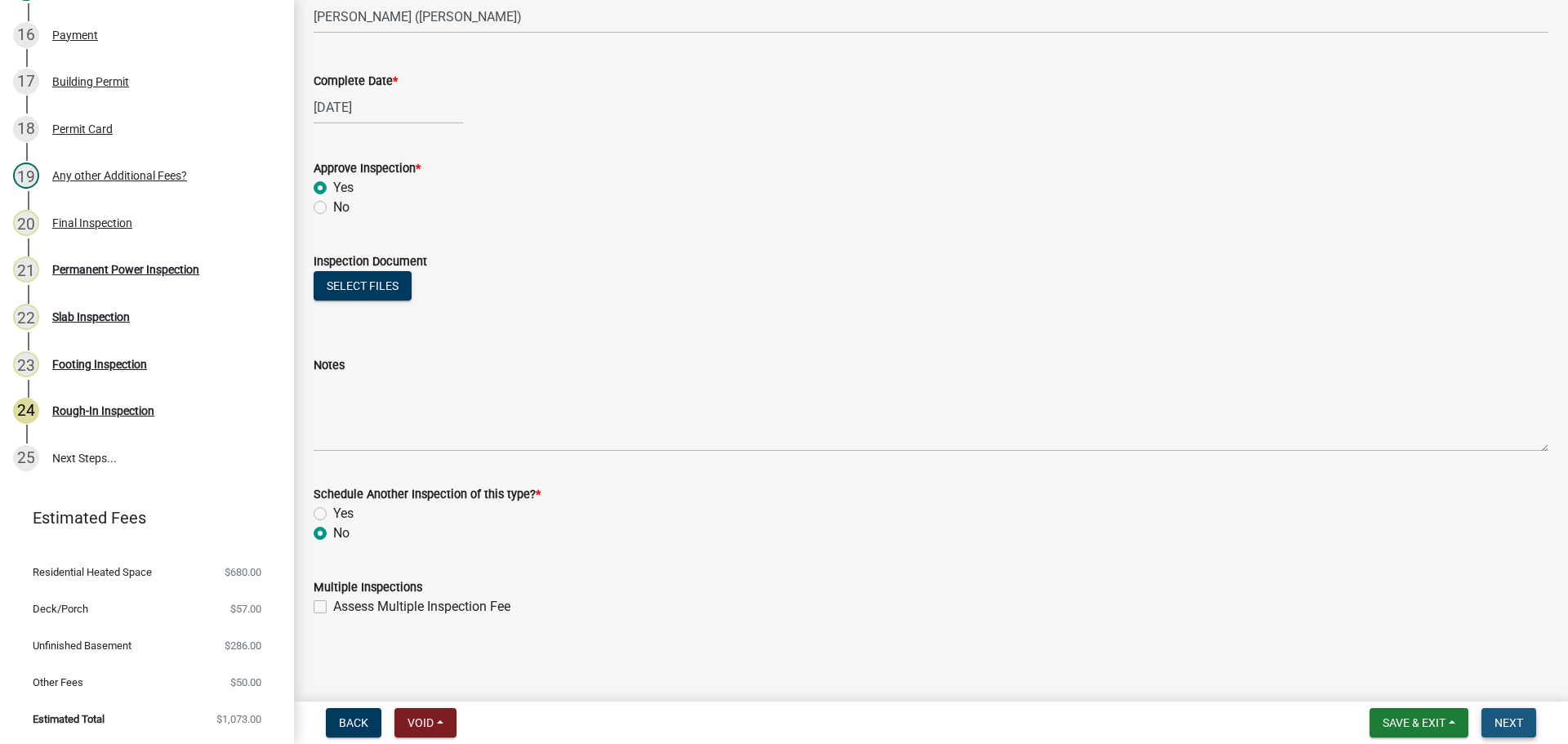
click at [1505, 722] on span "Next" at bounding box center [1508, 723] width 29 height 13
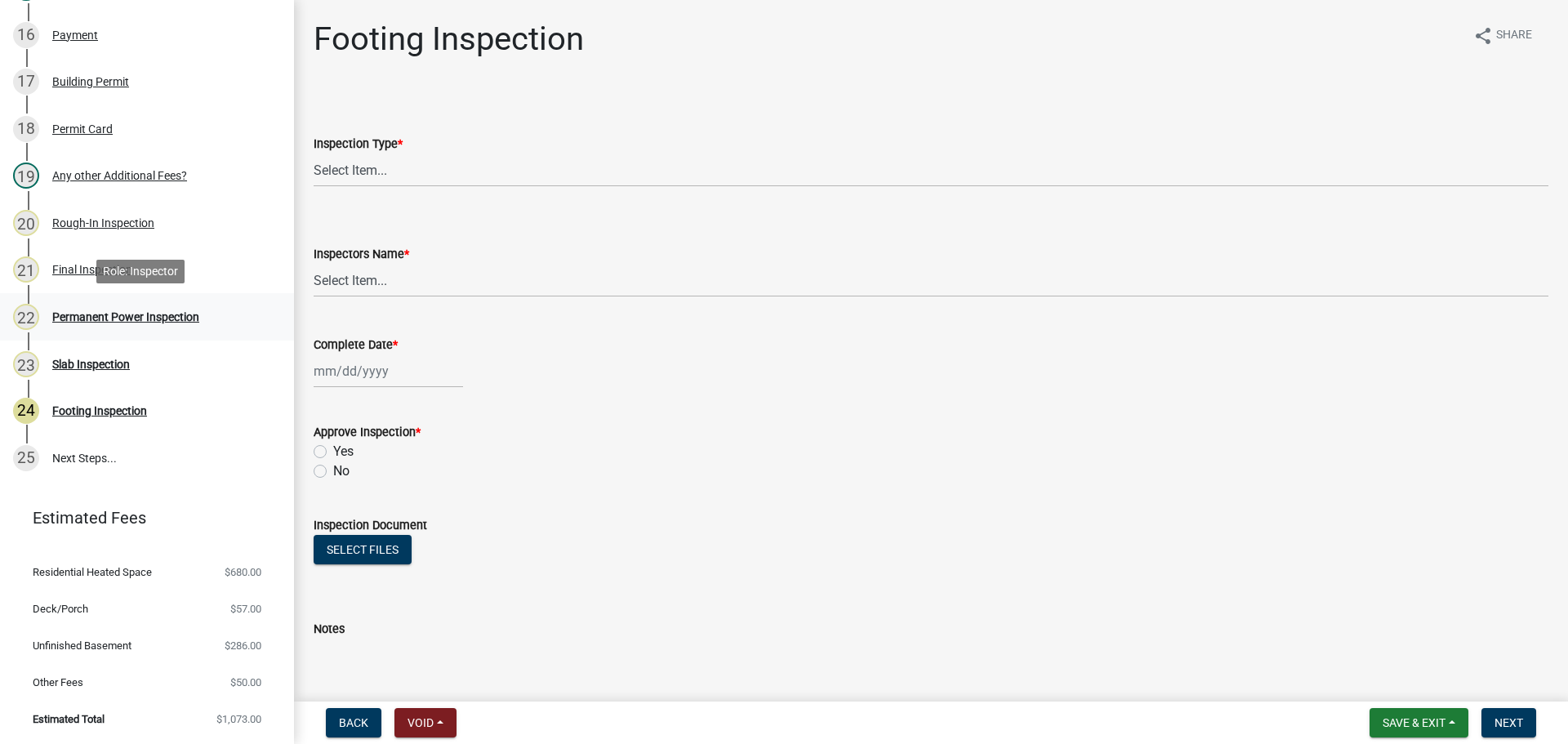
click at [144, 321] on div "Permanent Power Inspection" at bounding box center [125, 317] width 147 height 12
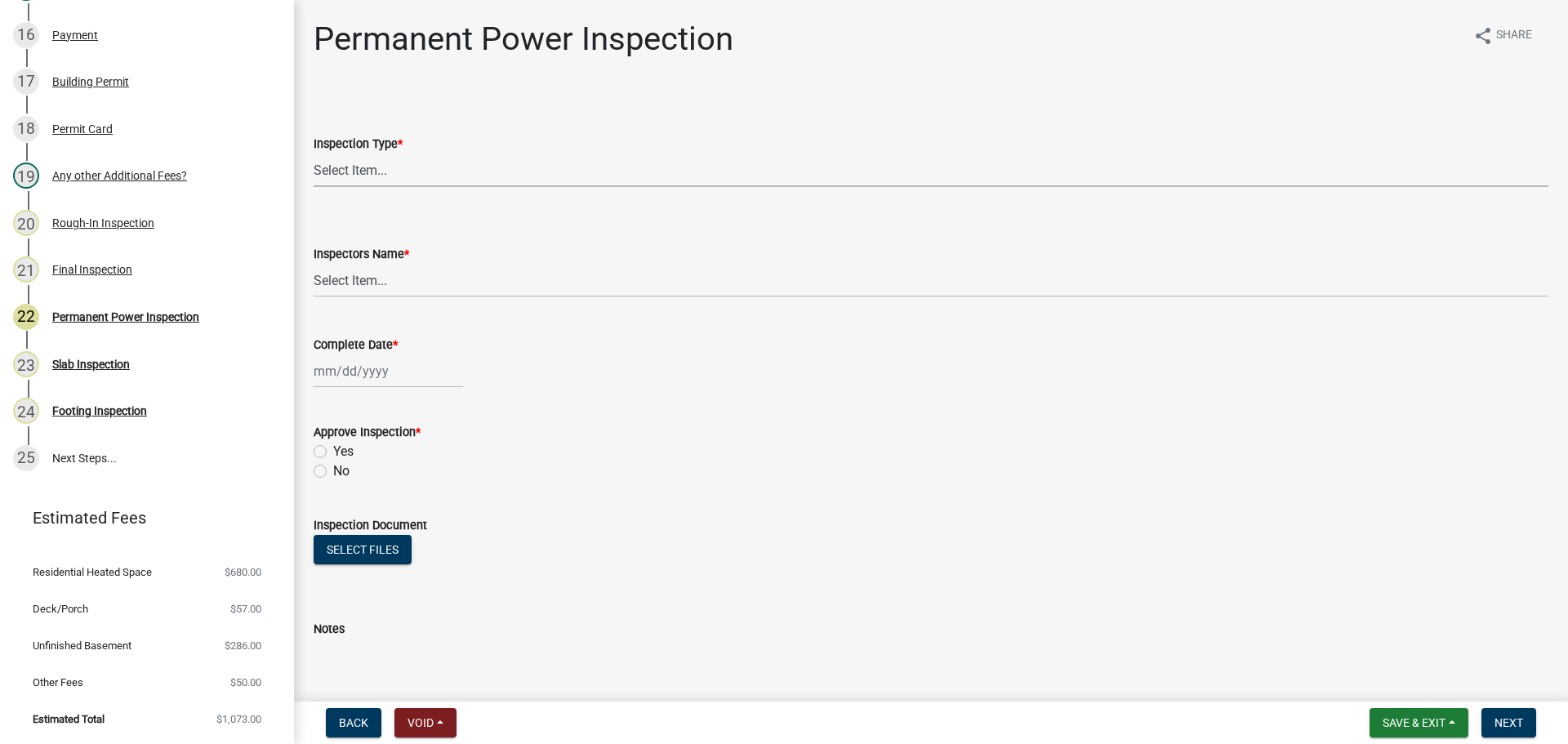
click at [368, 174] on select "Select Item... Permanent Power" at bounding box center [931, 170] width 1235 height 34
click at [314, 154] on select "Select Item... Permanent Power" at bounding box center [931, 170] width 1235 height 34
select select "5c85f858-e2c6-4c2c-a92e-43b107da9ba1"
click at [371, 275] on select "Select Item... [PERSON_NAME] ([PERSON_NAME]) [PERSON_NAME] ([PERSON_NAME]) Engi…" at bounding box center [931, 280] width 1235 height 34
select select "8dfc8809-68b2-4bc3-a0d1-6f7e000e7487"
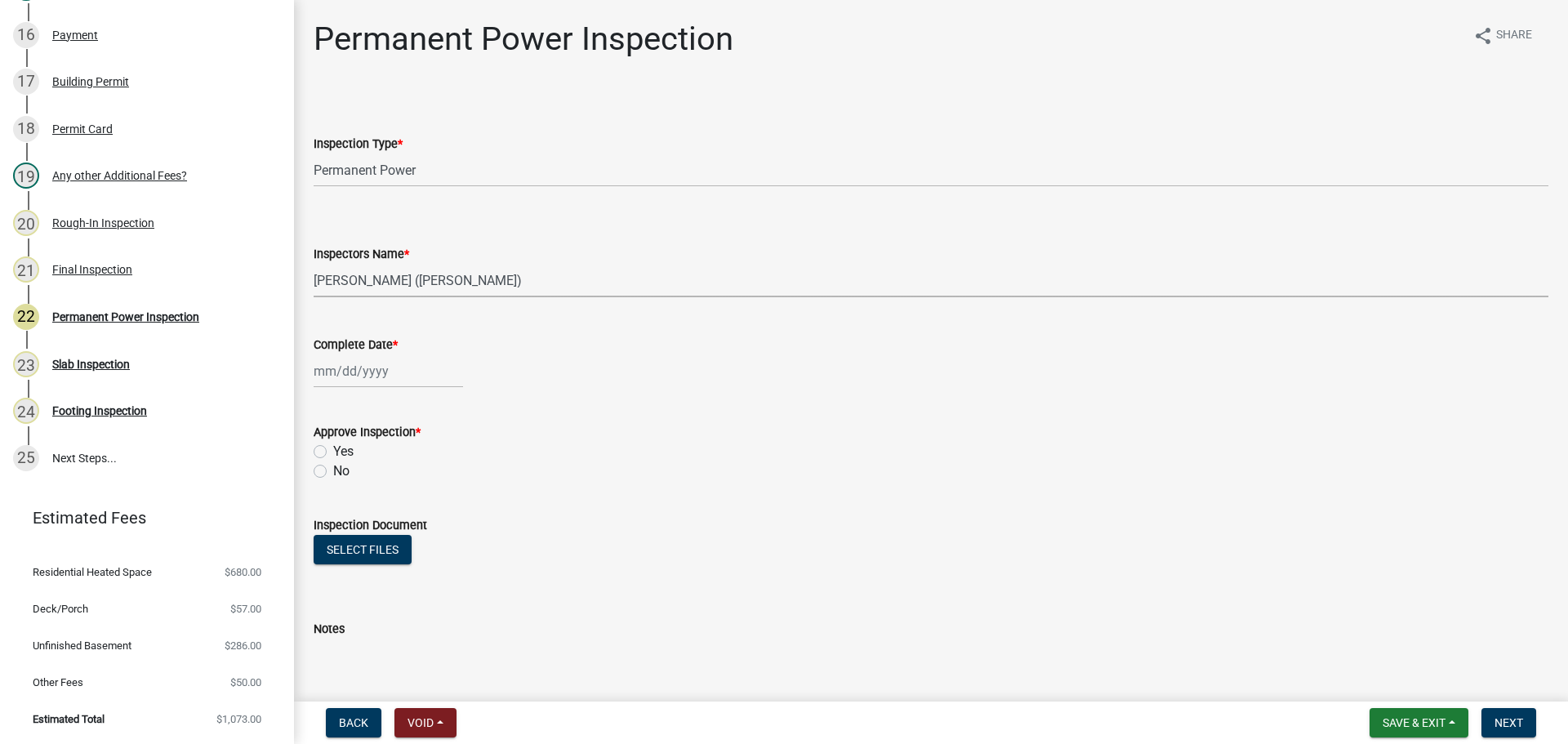
click at [314, 264] on select "Select Item... [PERSON_NAME] ([PERSON_NAME]) [PERSON_NAME] ([PERSON_NAME]) Engi…" at bounding box center [931, 280] width 1235 height 34
select select "9"
select select "2025"
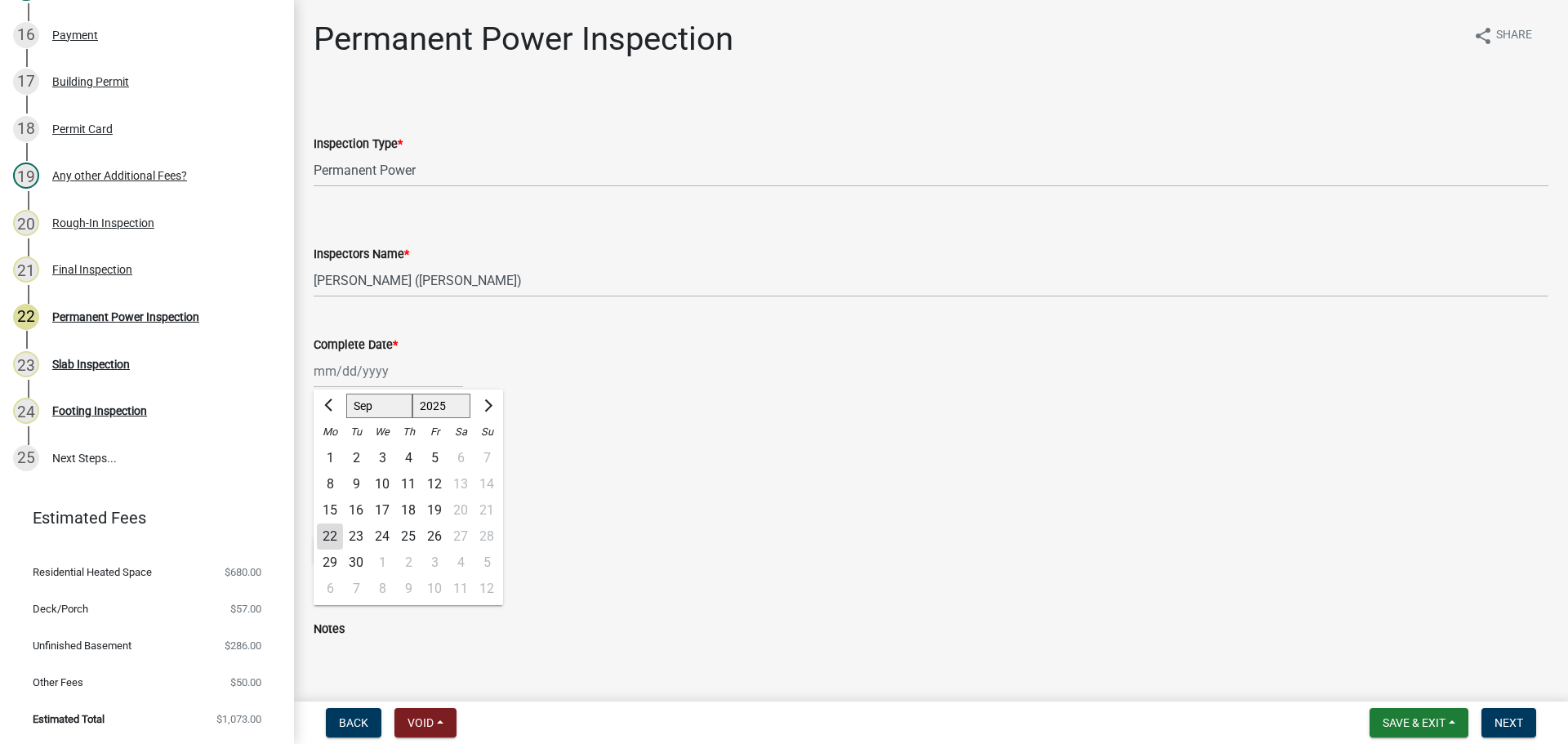
drag, startPoint x: 353, startPoint y: 373, endPoint x: 354, endPoint y: 396, distance: 23.0
click at [353, 373] on div "[PERSON_NAME] Feb Mar Apr [PERSON_NAME][DATE] Oct Nov [DATE] 1526 1527 1528 152…" at bounding box center [389, 371] width 149 height 34
click at [350, 507] on div "16" at bounding box center [356, 510] width 26 height 26
type input "[DATE]"
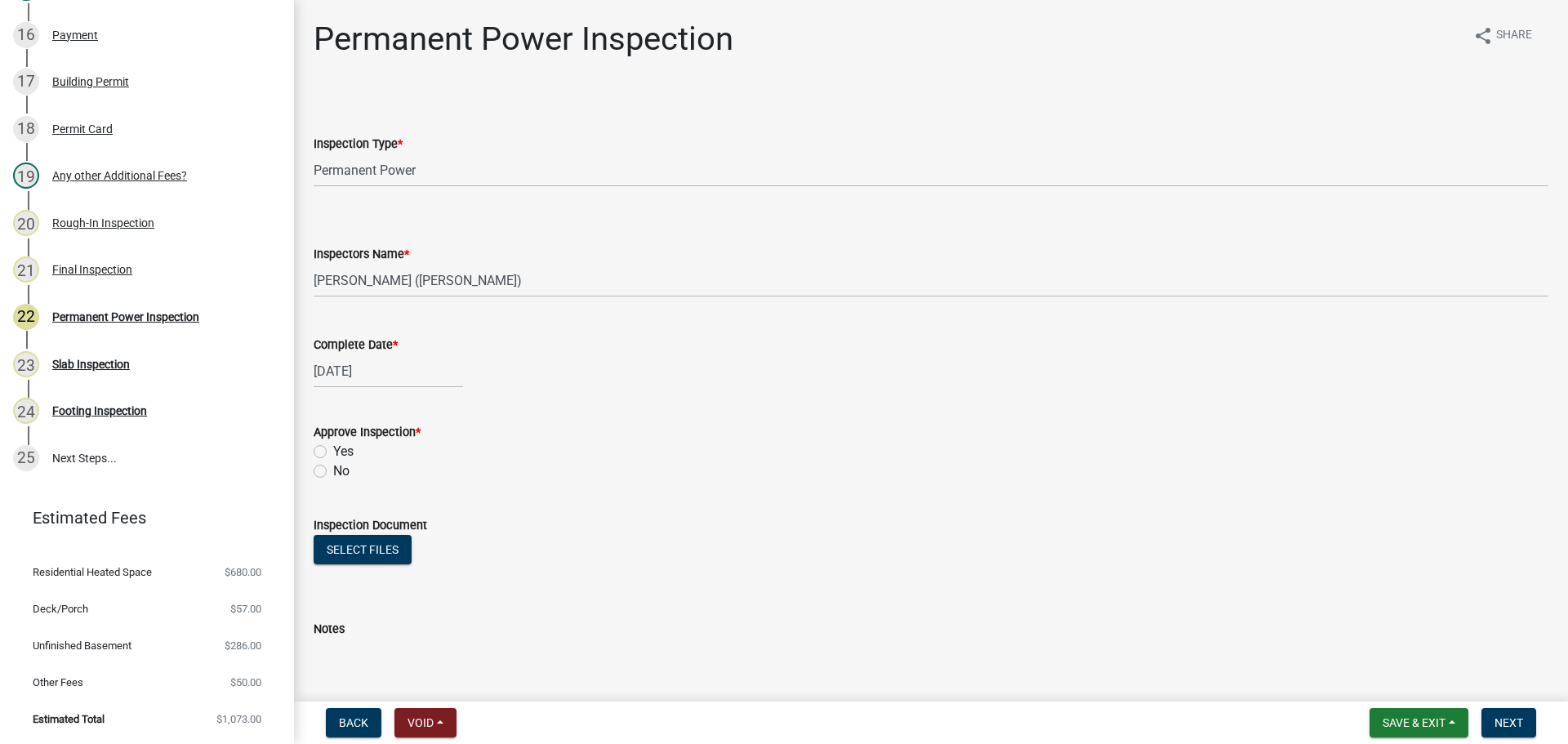
click at [333, 450] on label "Yes" at bounding box center [343, 451] width 20 height 19
click at [333, 450] on input "Yes" at bounding box center [338, 447] width 11 height 11
radio input "true"
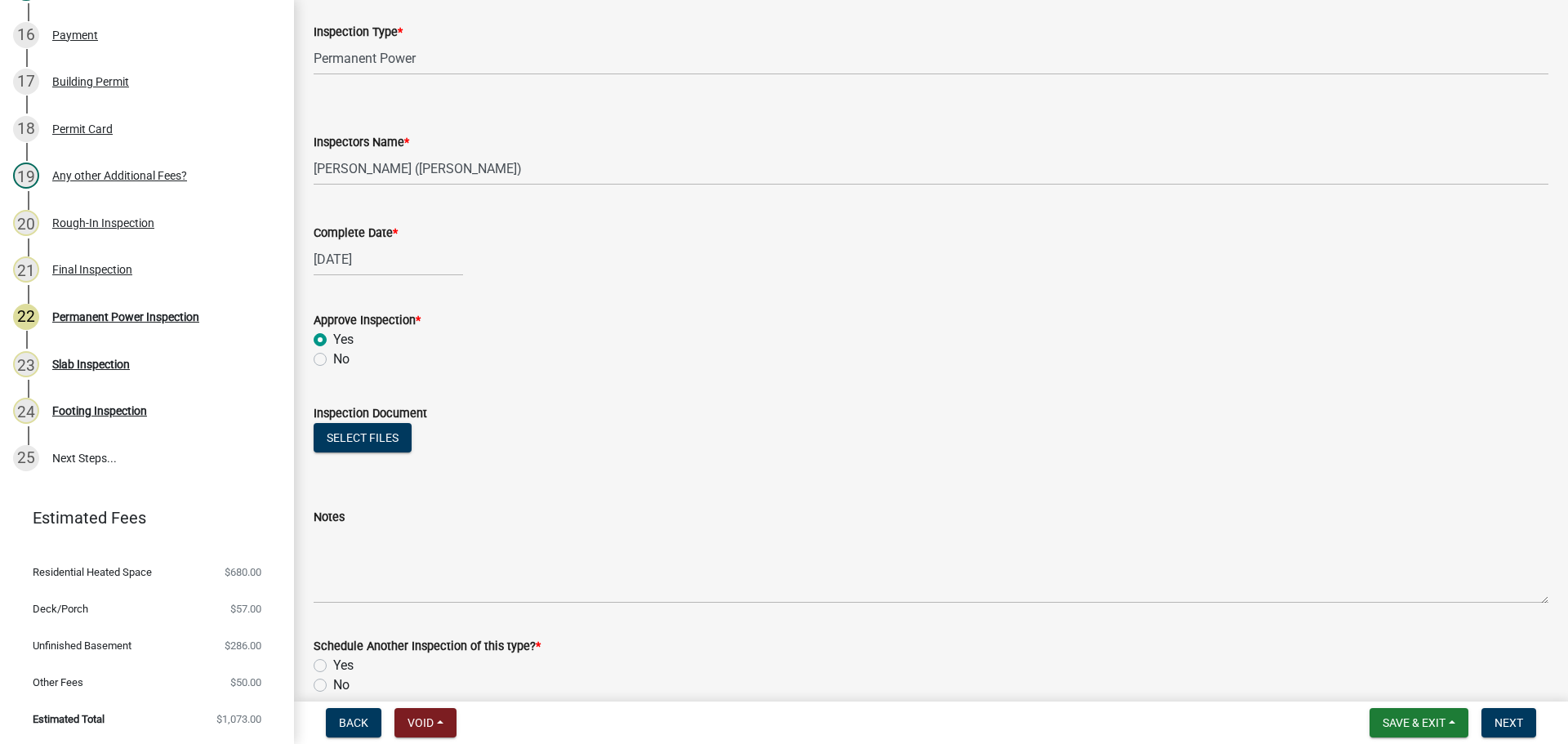
scroll to position [264, 0]
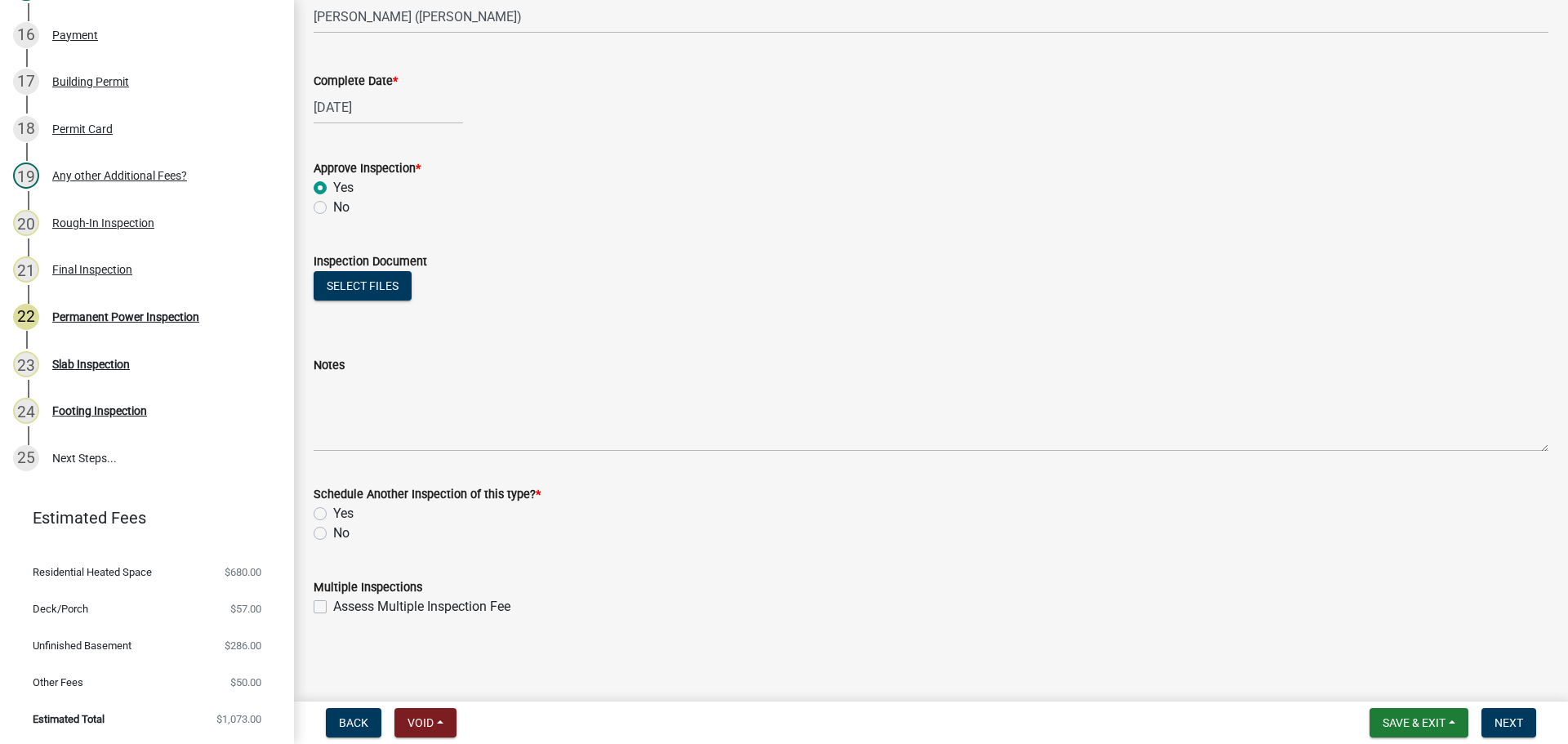
click at [333, 532] on label "No" at bounding box center [341, 532] width 16 height 19
click at [333, 532] on input "No" at bounding box center [338, 528] width 11 height 11
radio input "true"
click at [1511, 717] on span "Next" at bounding box center [1508, 723] width 29 height 13
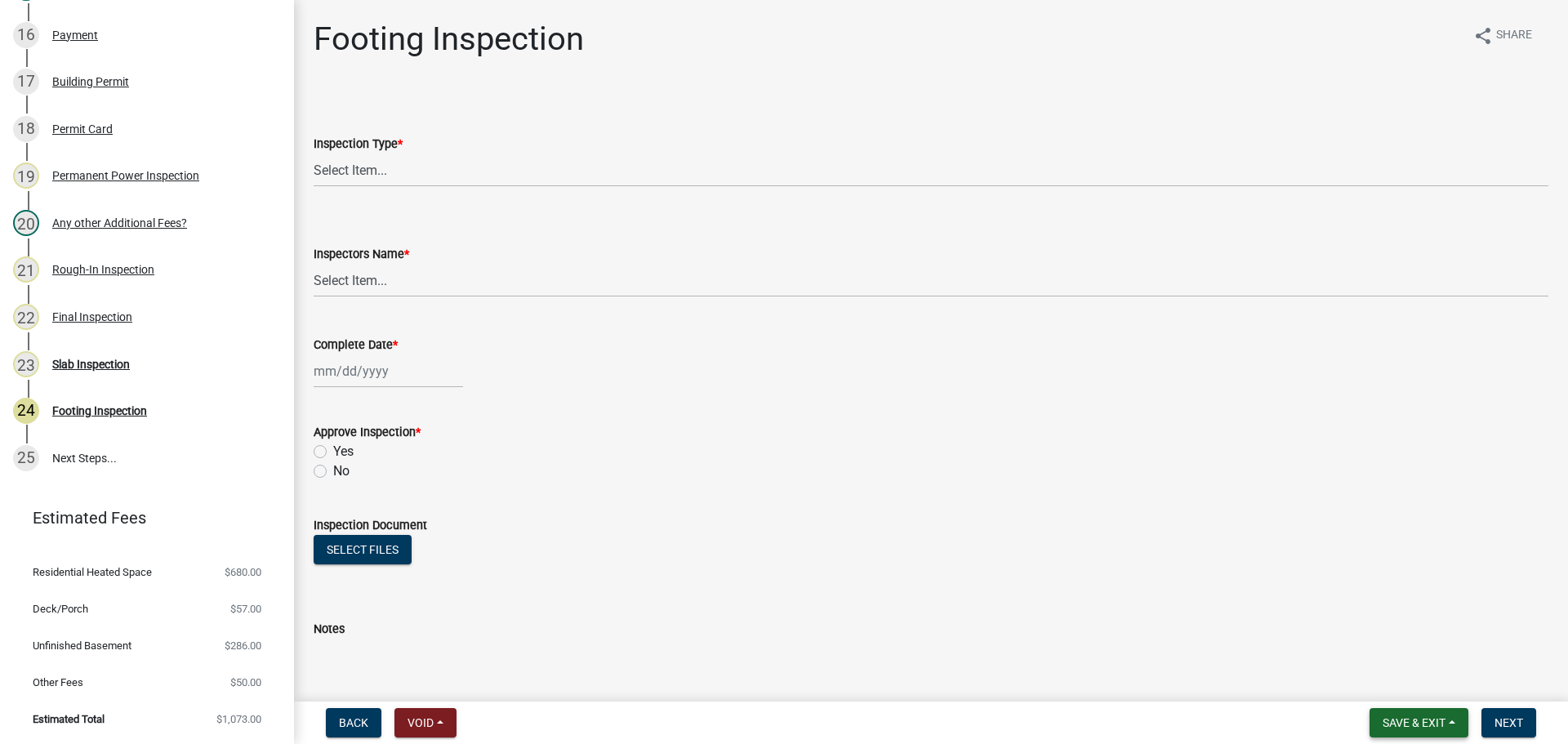
click at [1388, 724] on span "Save & Exit" at bounding box center [1414, 723] width 63 height 13
click at [1379, 686] on button "Save & Exit" at bounding box center [1403, 680] width 131 height 39
